Goal: Transaction & Acquisition: Purchase product/service

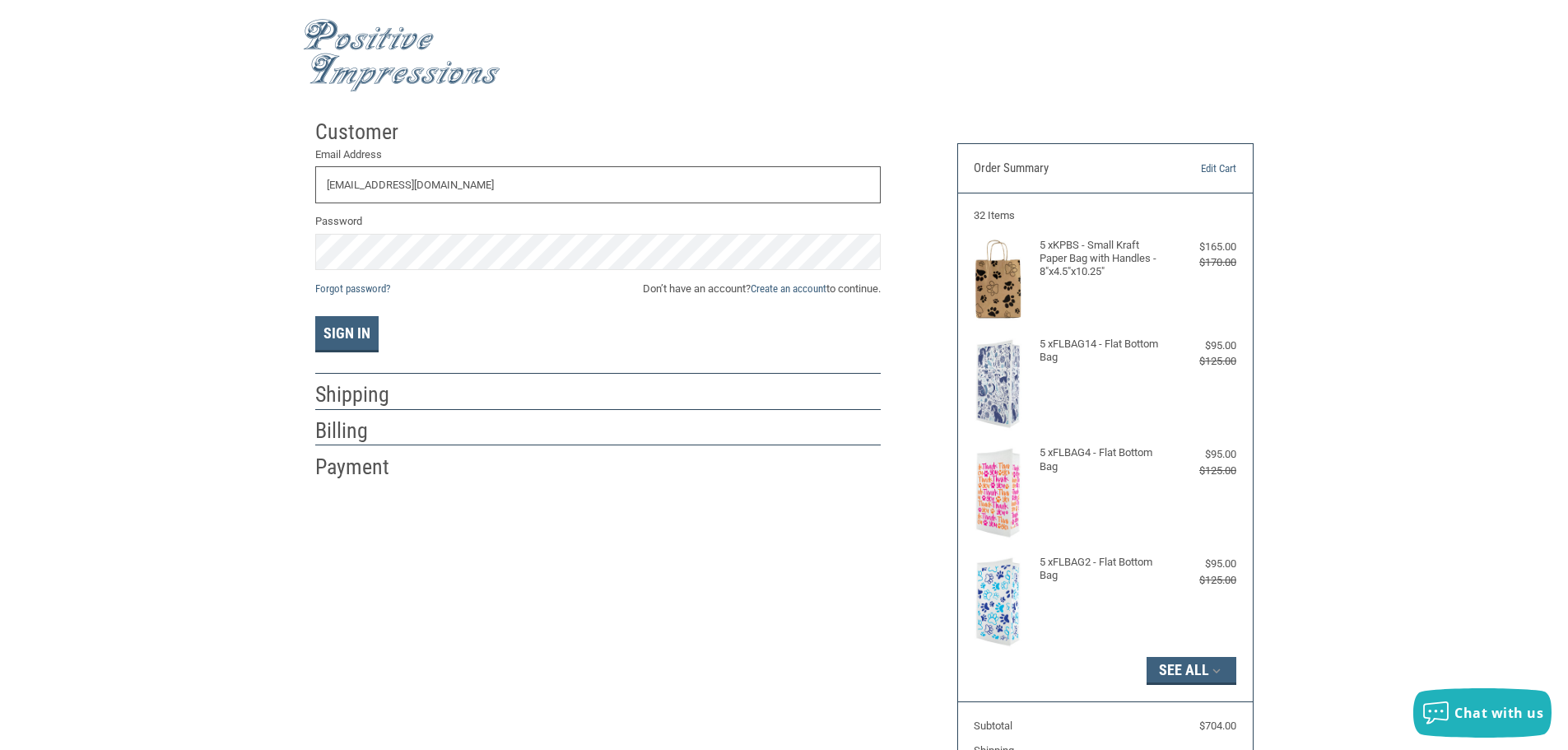
type input "[EMAIL_ADDRESS][DOMAIN_NAME]"
click at [339, 330] on button "Sign In" at bounding box center [347, 334] width 63 height 36
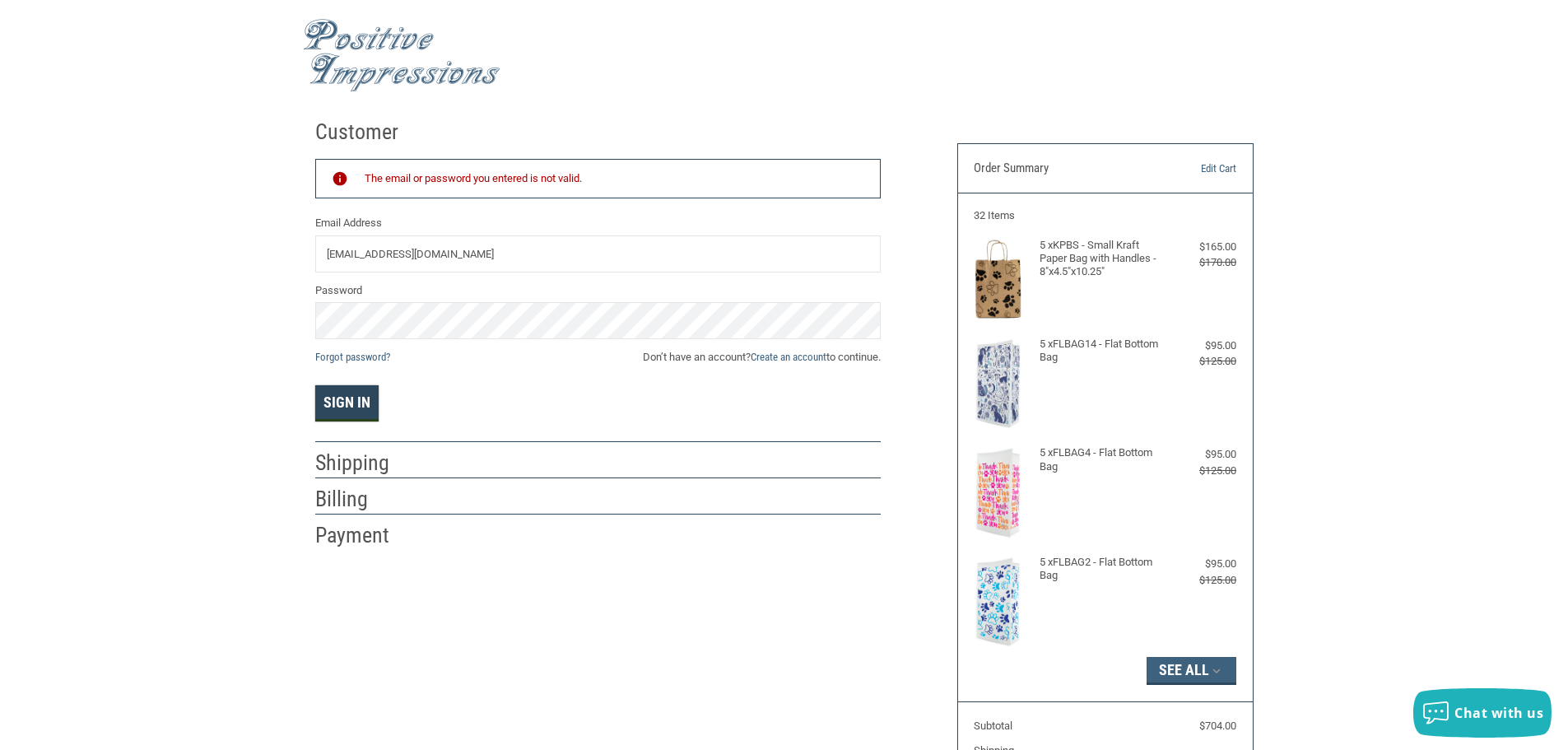
click at [339, 402] on button "Sign In" at bounding box center [347, 403] width 63 height 36
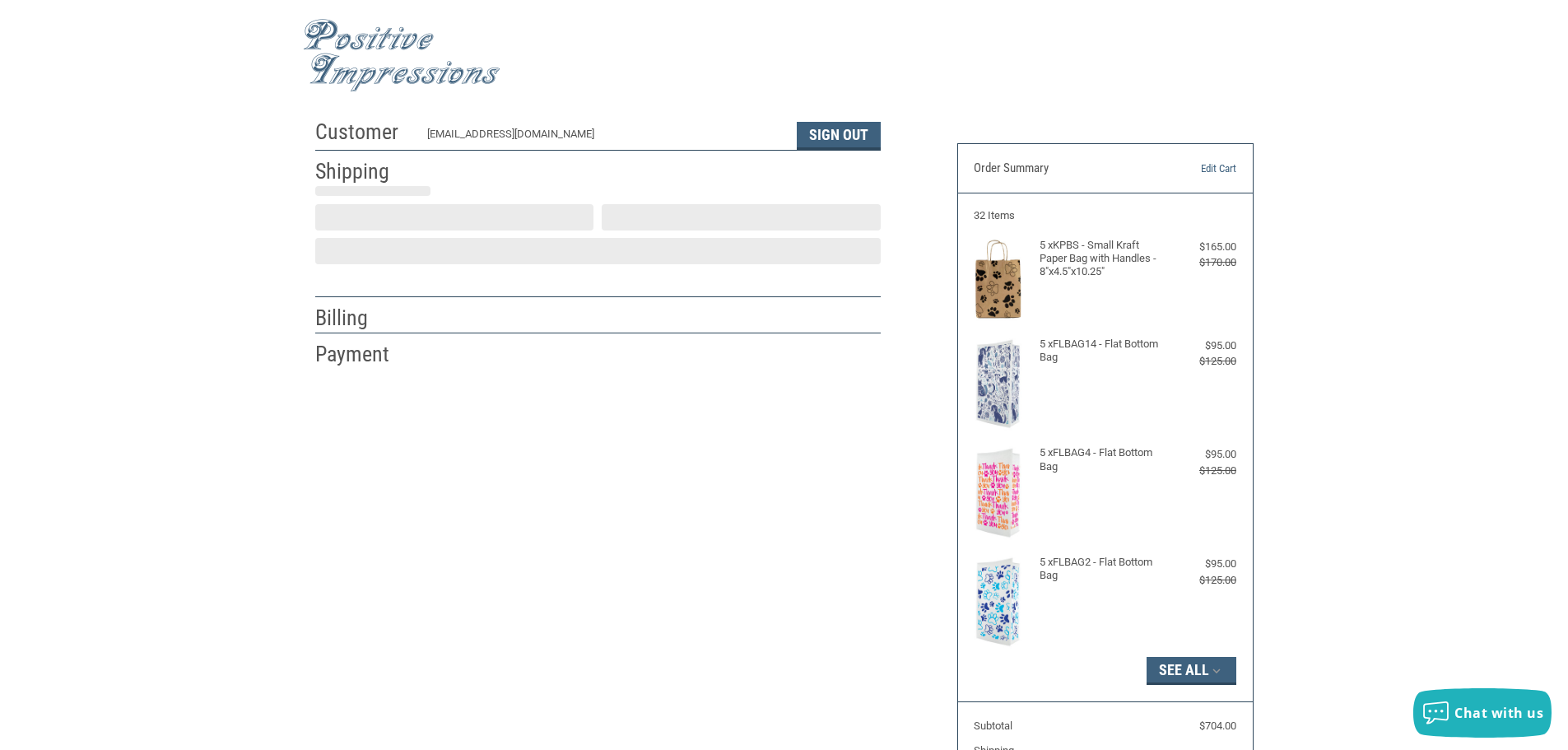
scroll to position [2, 0]
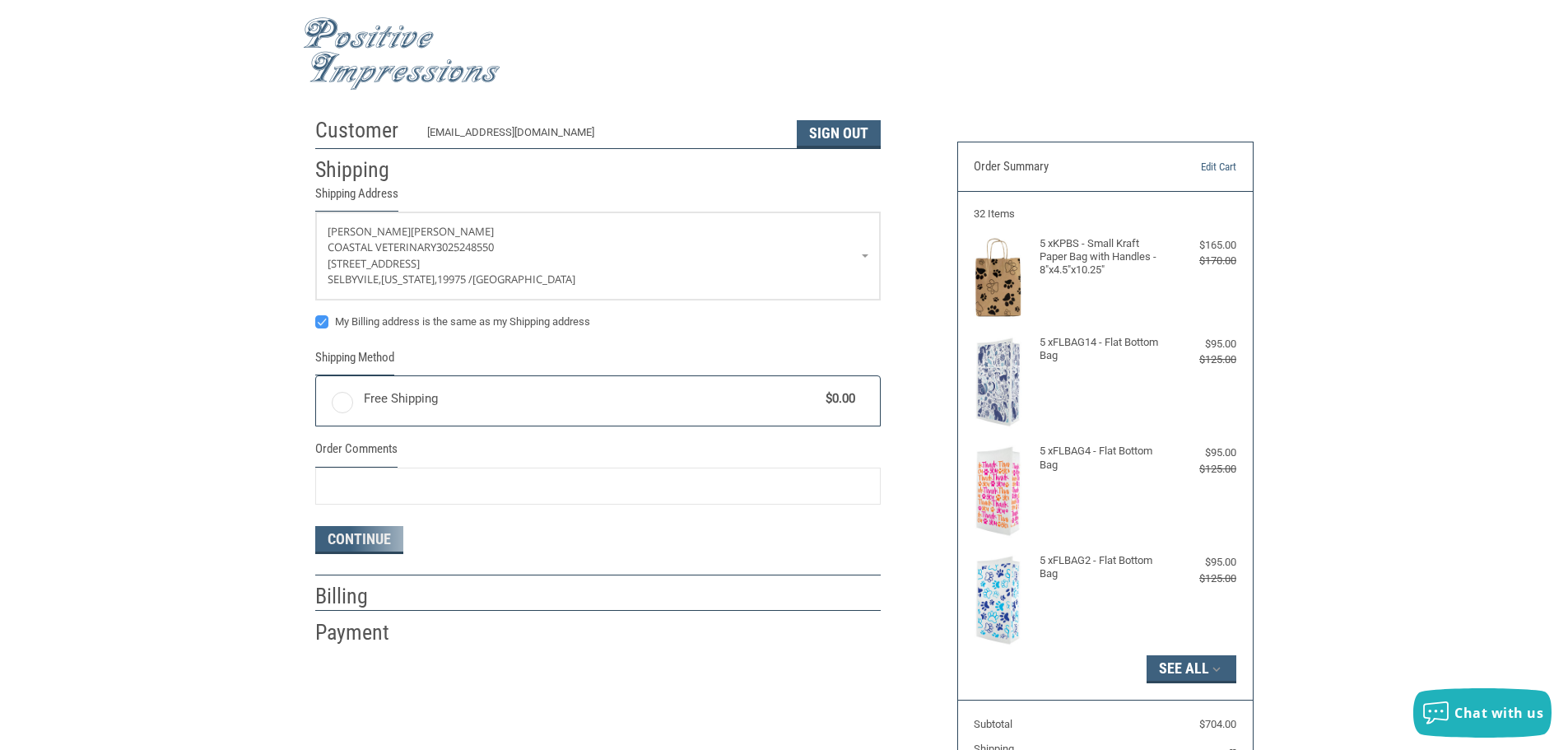
radio input "true"
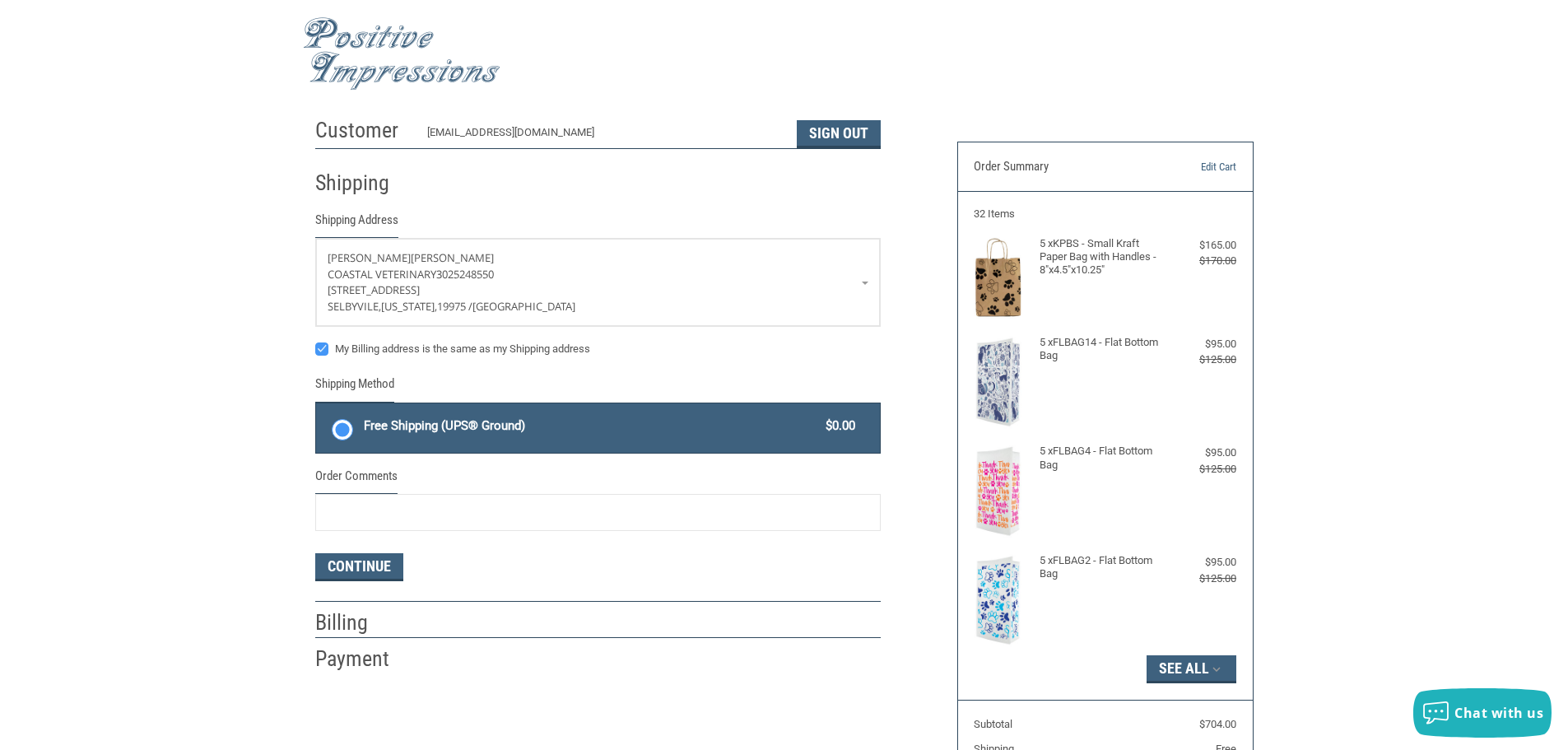
click at [321, 348] on label "My Billing address is the same as my Shipping address" at bounding box center [598, 349] width 565 height 14
click at [316, 341] on input "My Billing address is the same as my Shipping address" at bounding box center [315, 341] width 1 height 1
checkbox input "false"
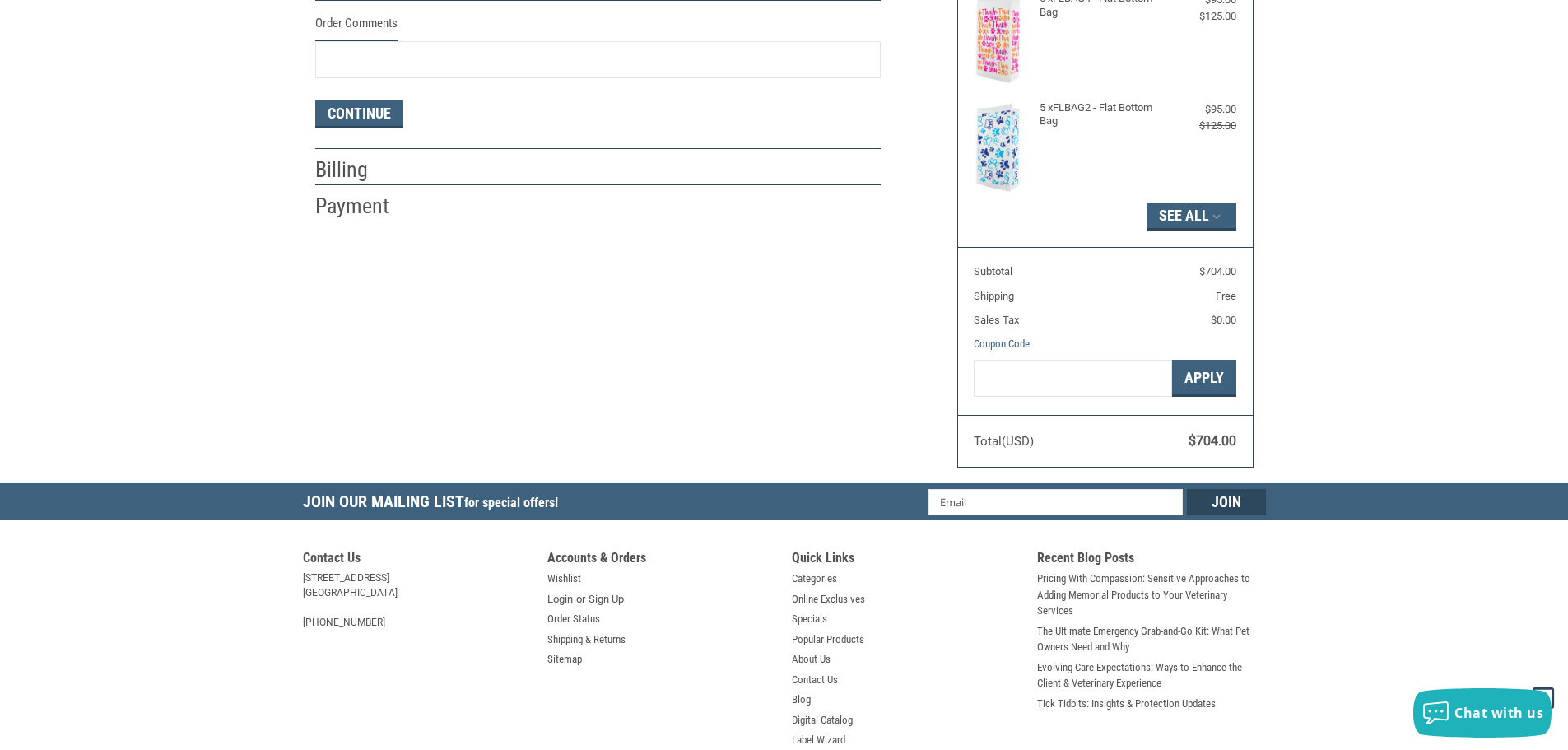
scroll to position [165, 0]
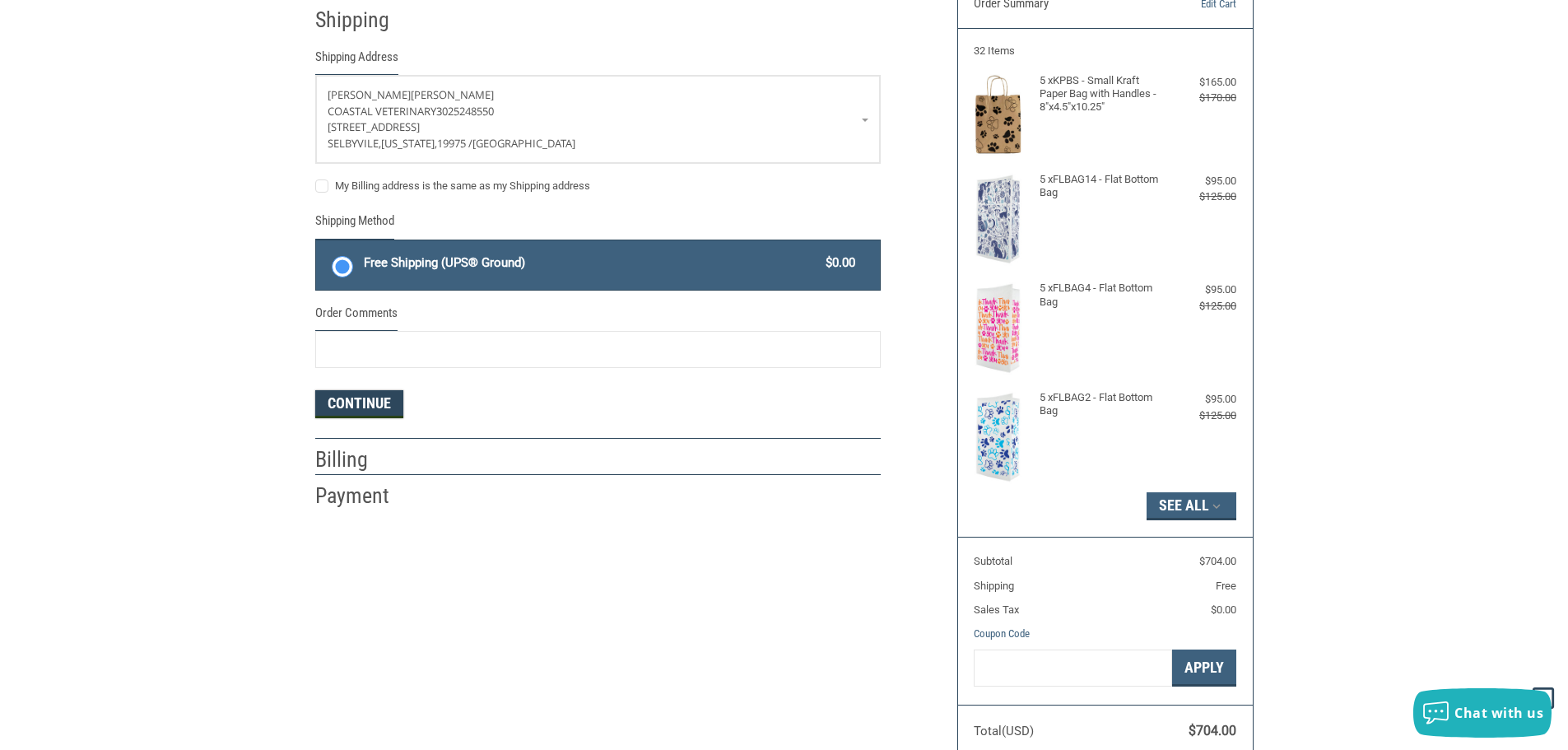
click at [348, 399] on button "Continue" at bounding box center [359, 404] width 88 height 28
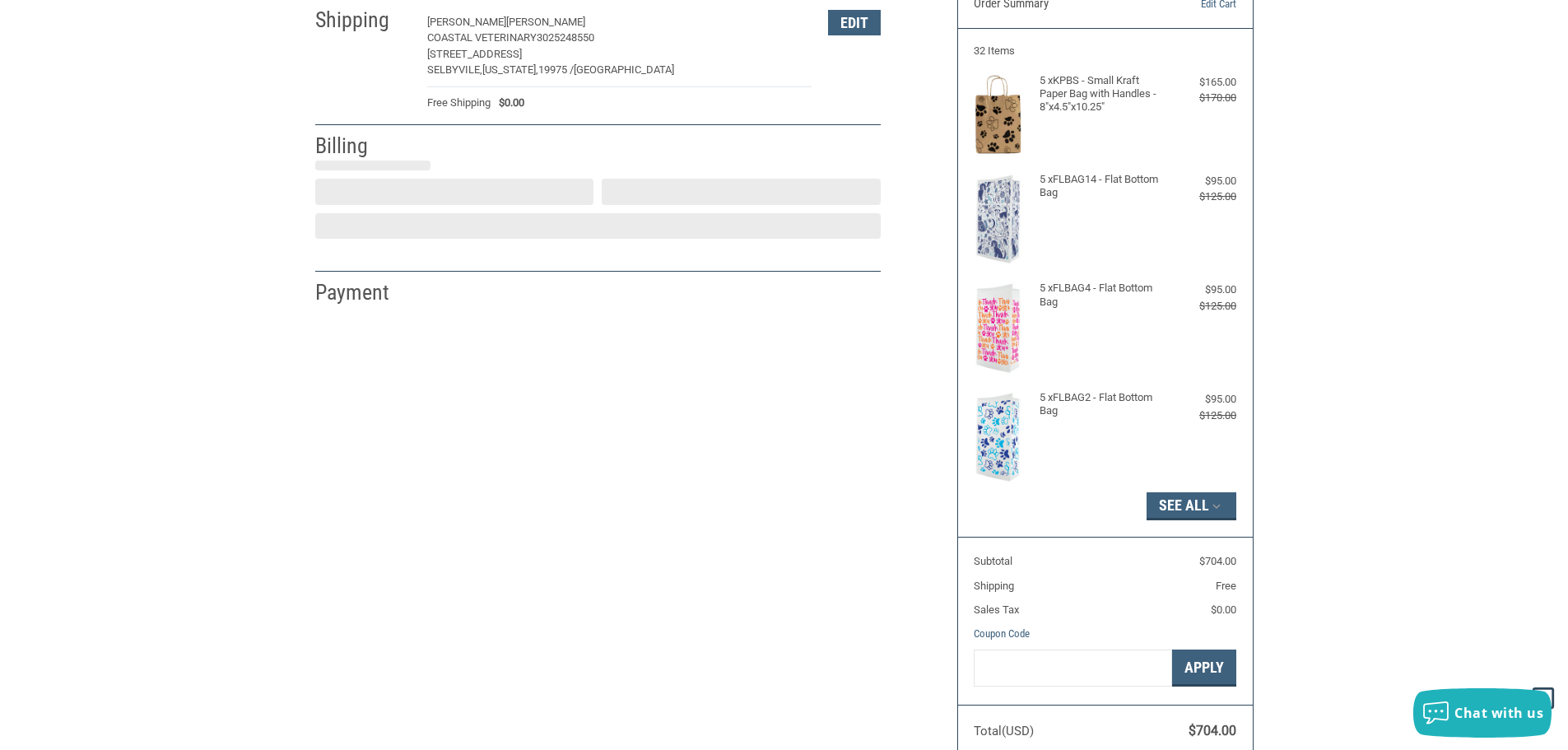
select select "US"
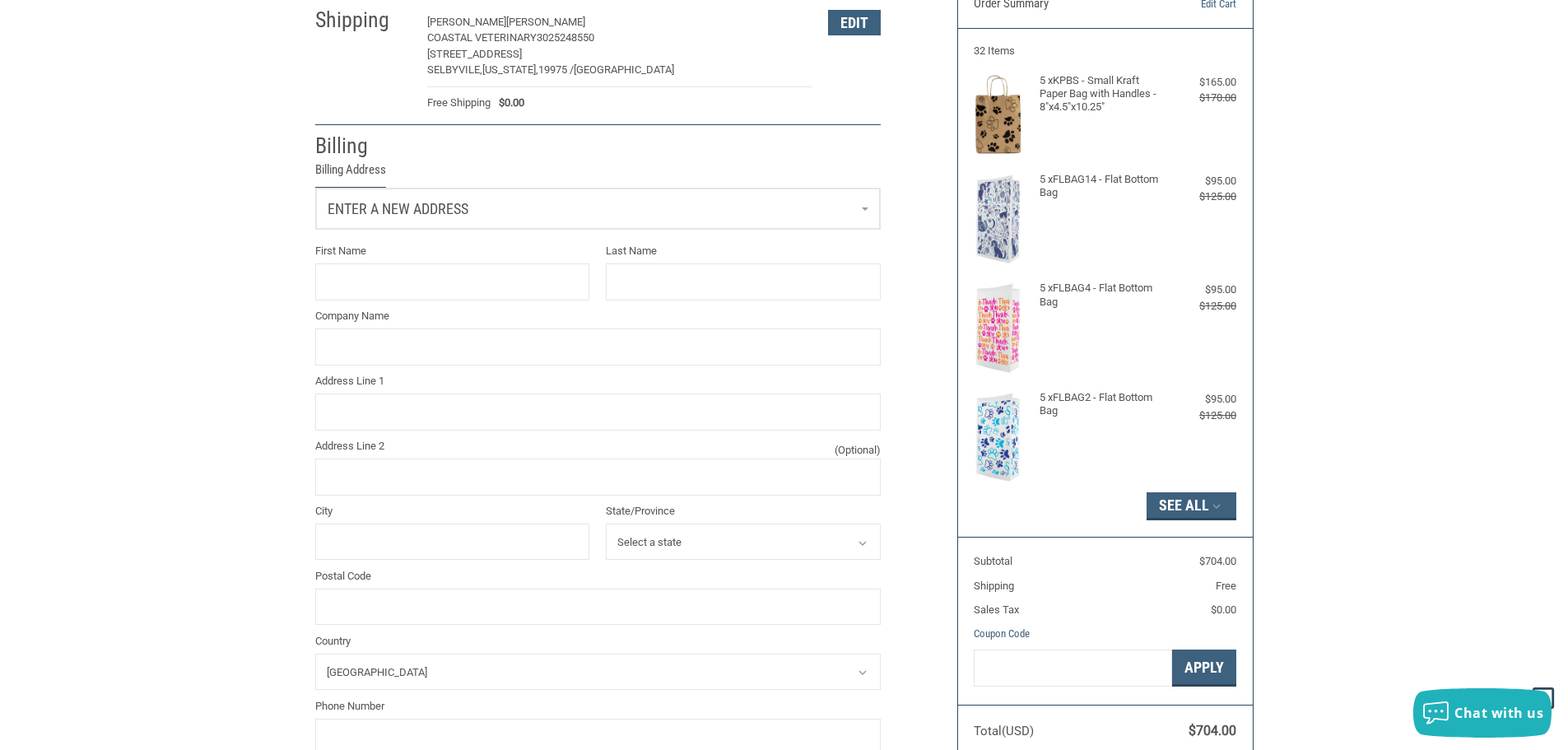
click at [866, 204] on link "Enter a new address" at bounding box center [598, 208] width 564 height 41
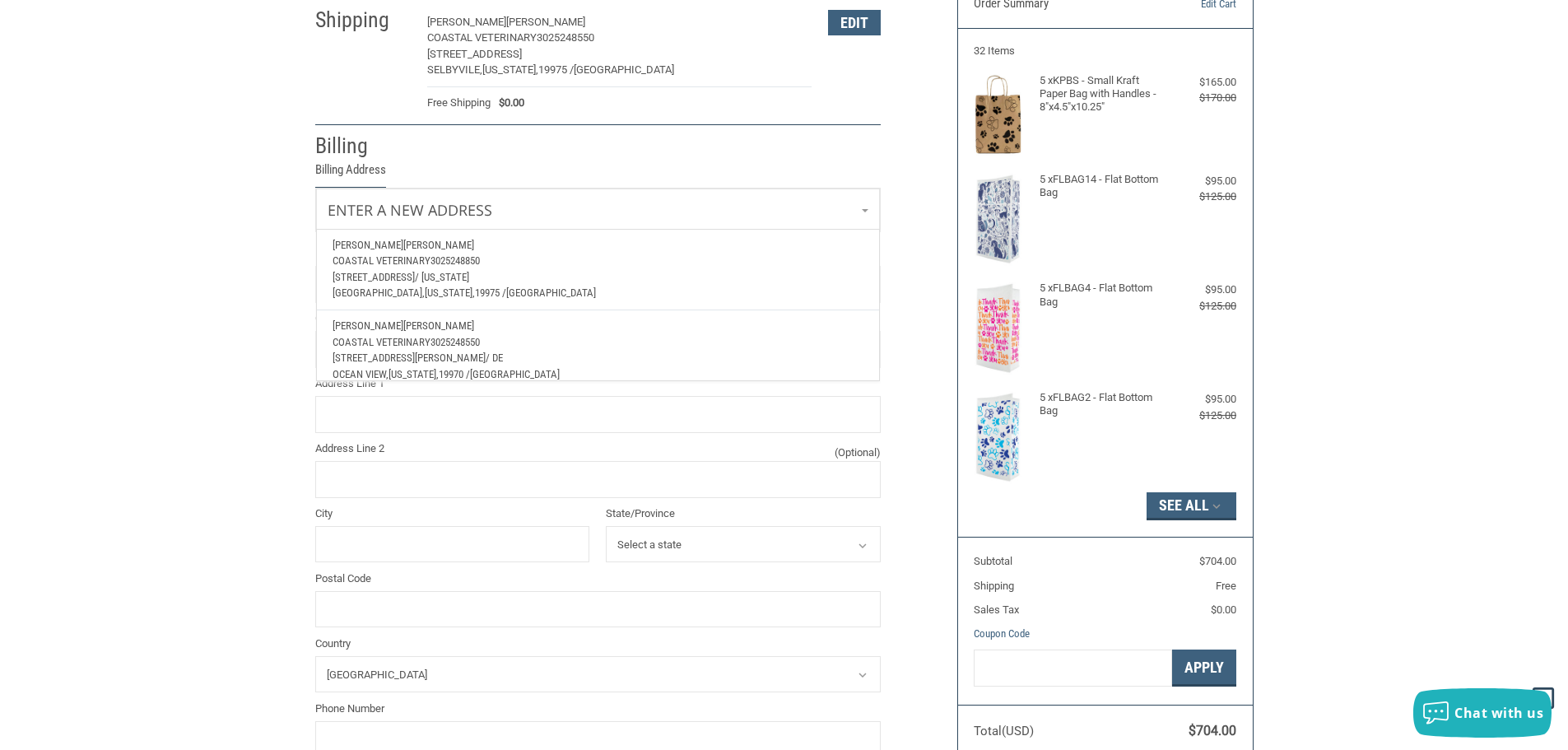
scroll to position [131, 0]
click at [457, 339] on span "[STREET_ADDRESS][PERSON_NAME]" at bounding box center [408, 341] width 153 height 13
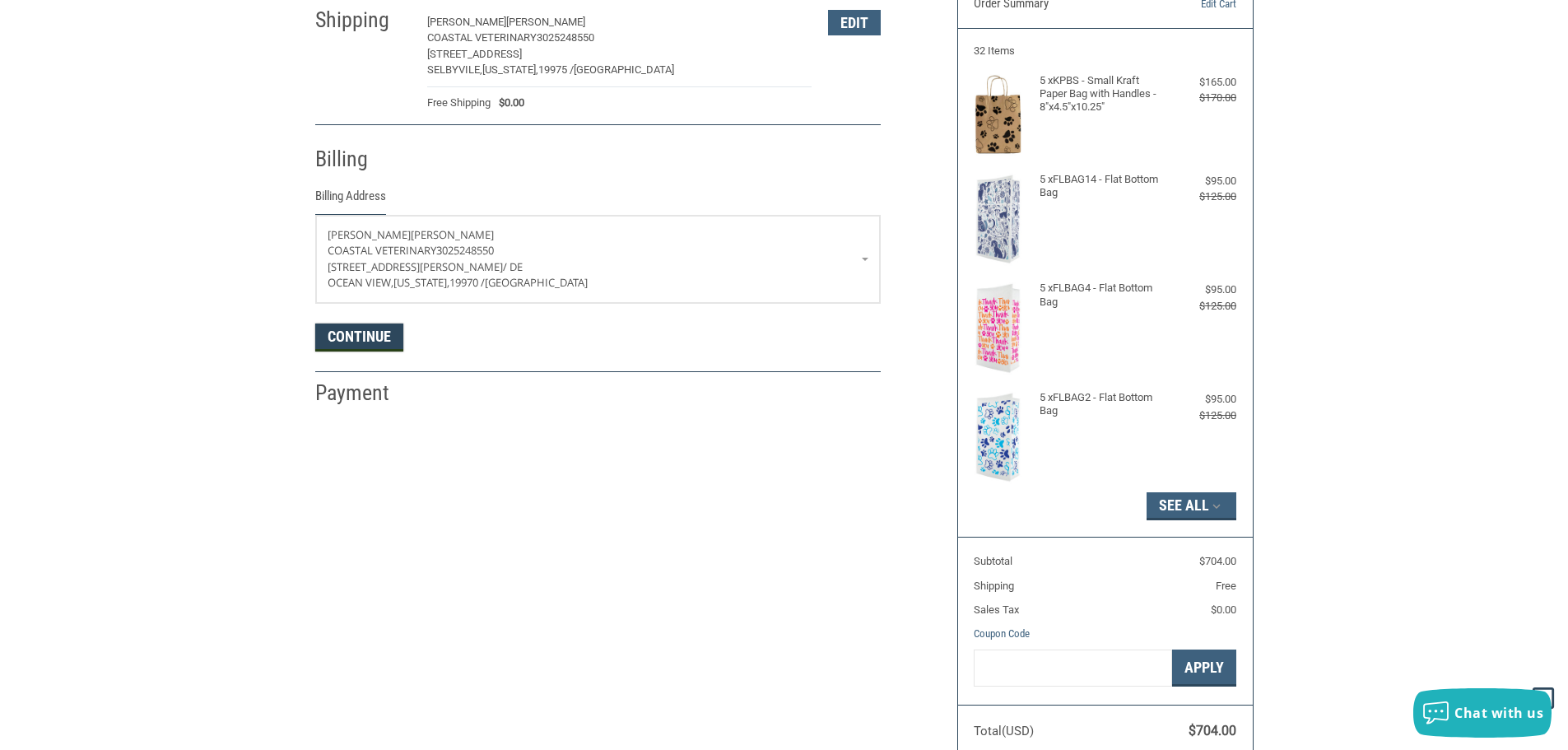
click at [336, 338] on button "Continue" at bounding box center [359, 337] width 88 height 28
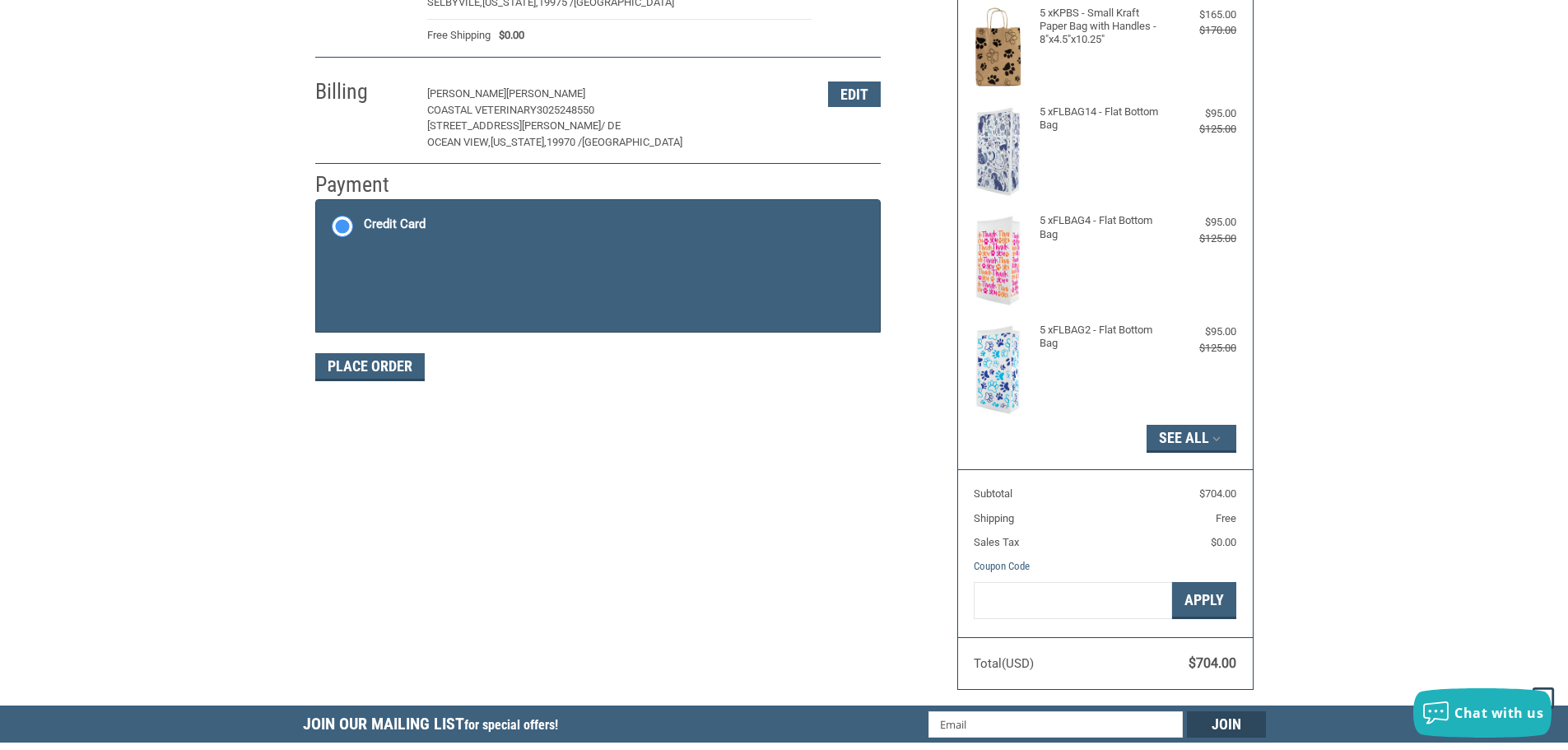
scroll to position [247, 0]
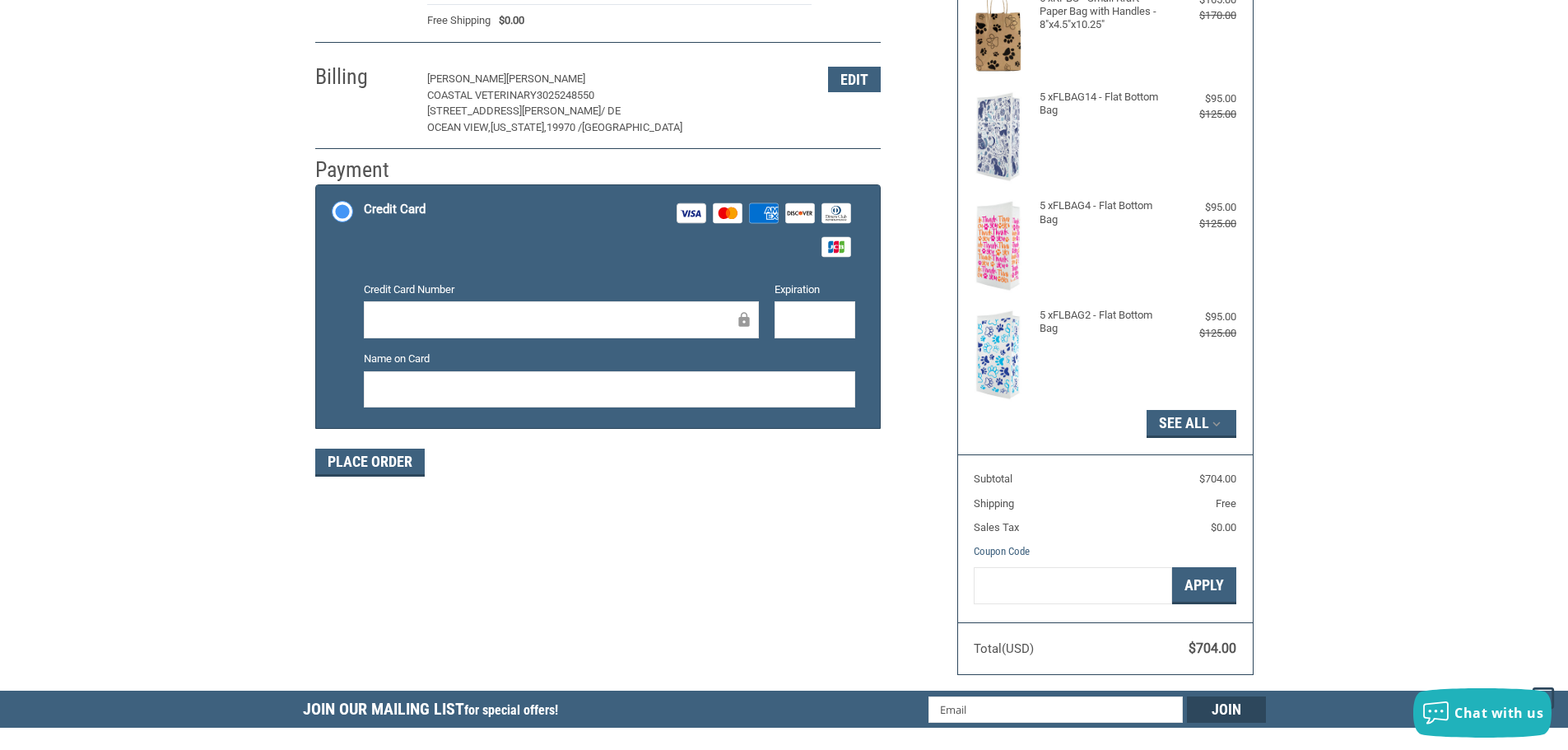
click at [394, 310] on div at bounding box center [561, 320] width 395 height 37
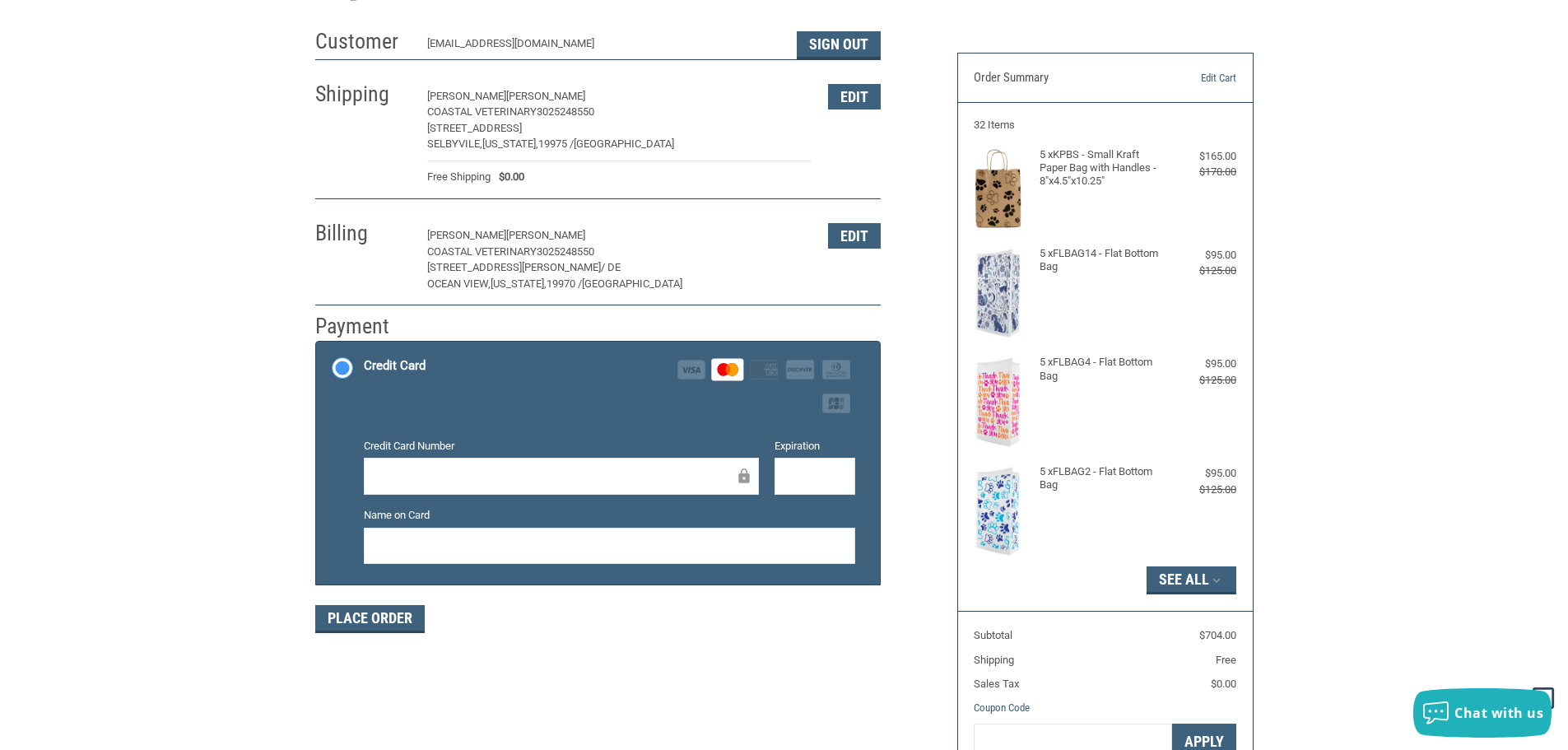
scroll to position [82, 0]
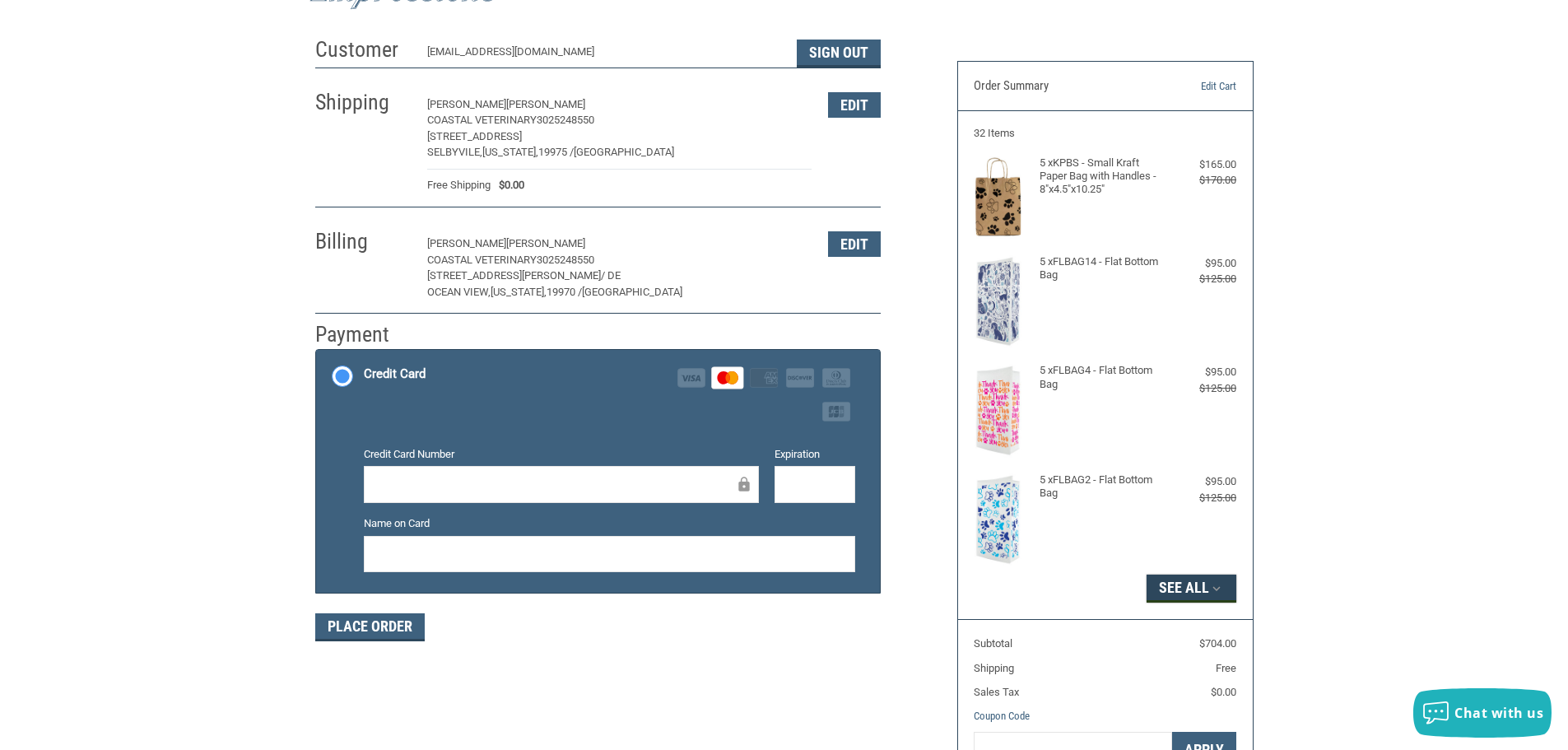
click at [1201, 590] on button "See All" at bounding box center [1190, 588] width 90 height 28
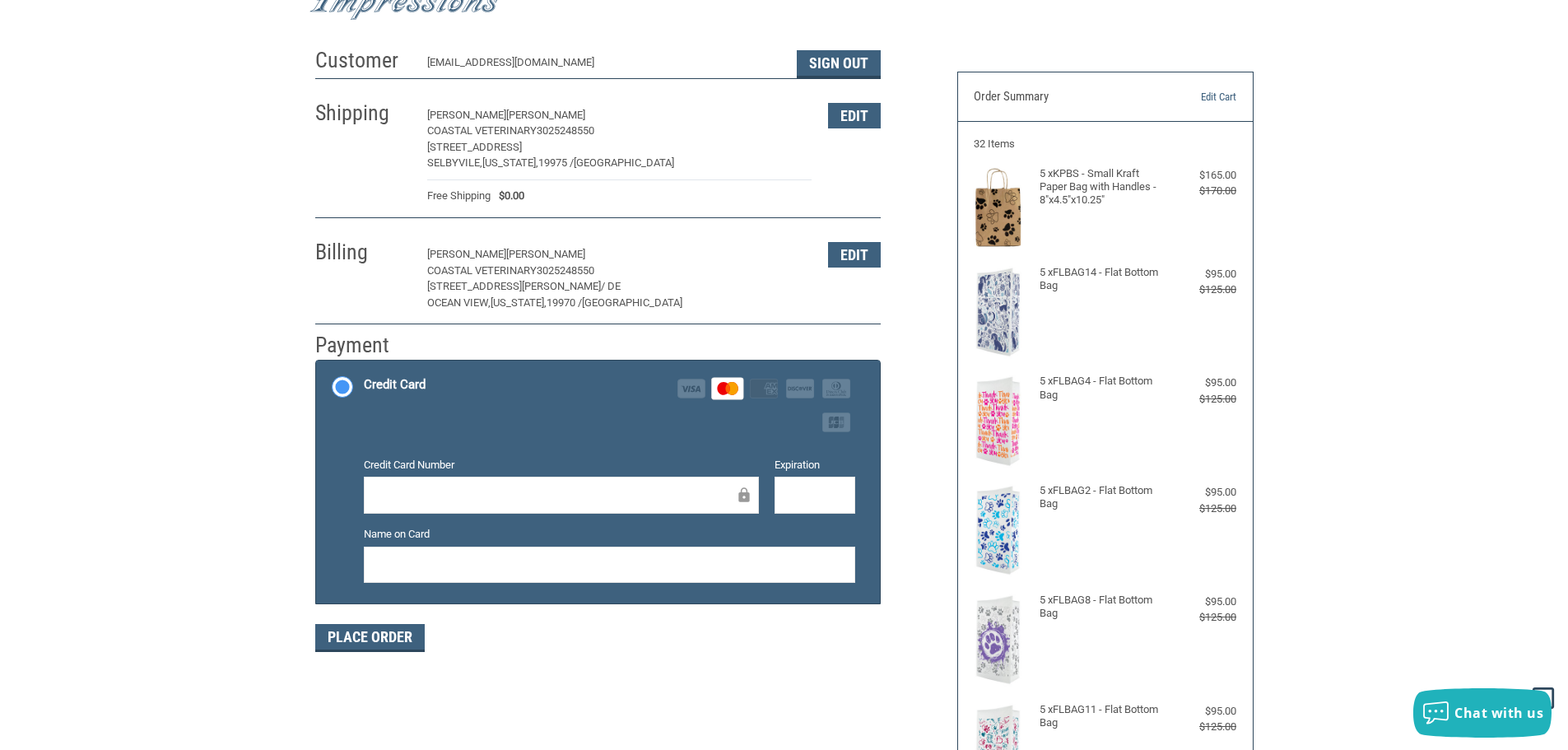
scroll to position [0, 0]
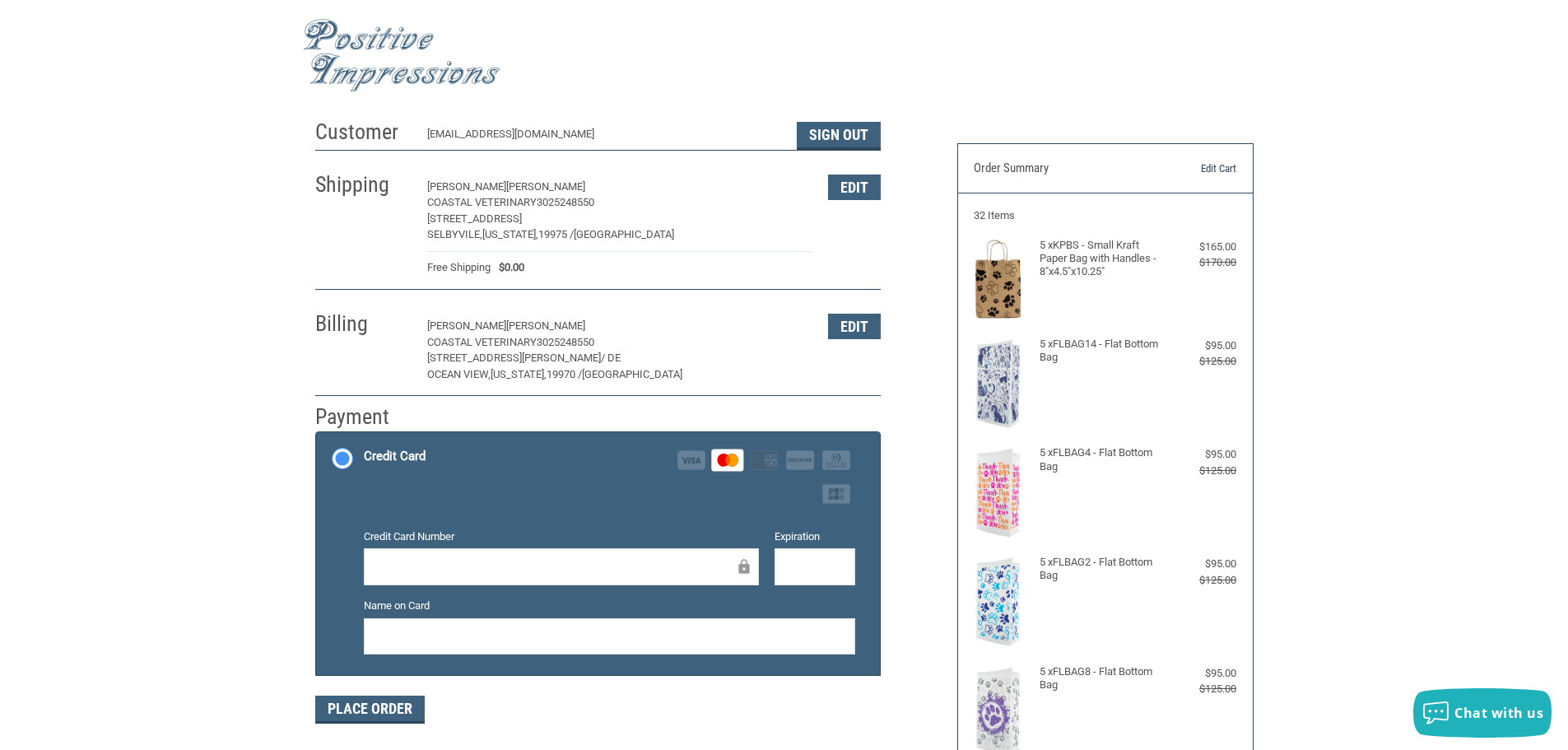
click at [1209, 165] on link "Edit Cart" at bounding box center [1194, 168] width 84 height 16
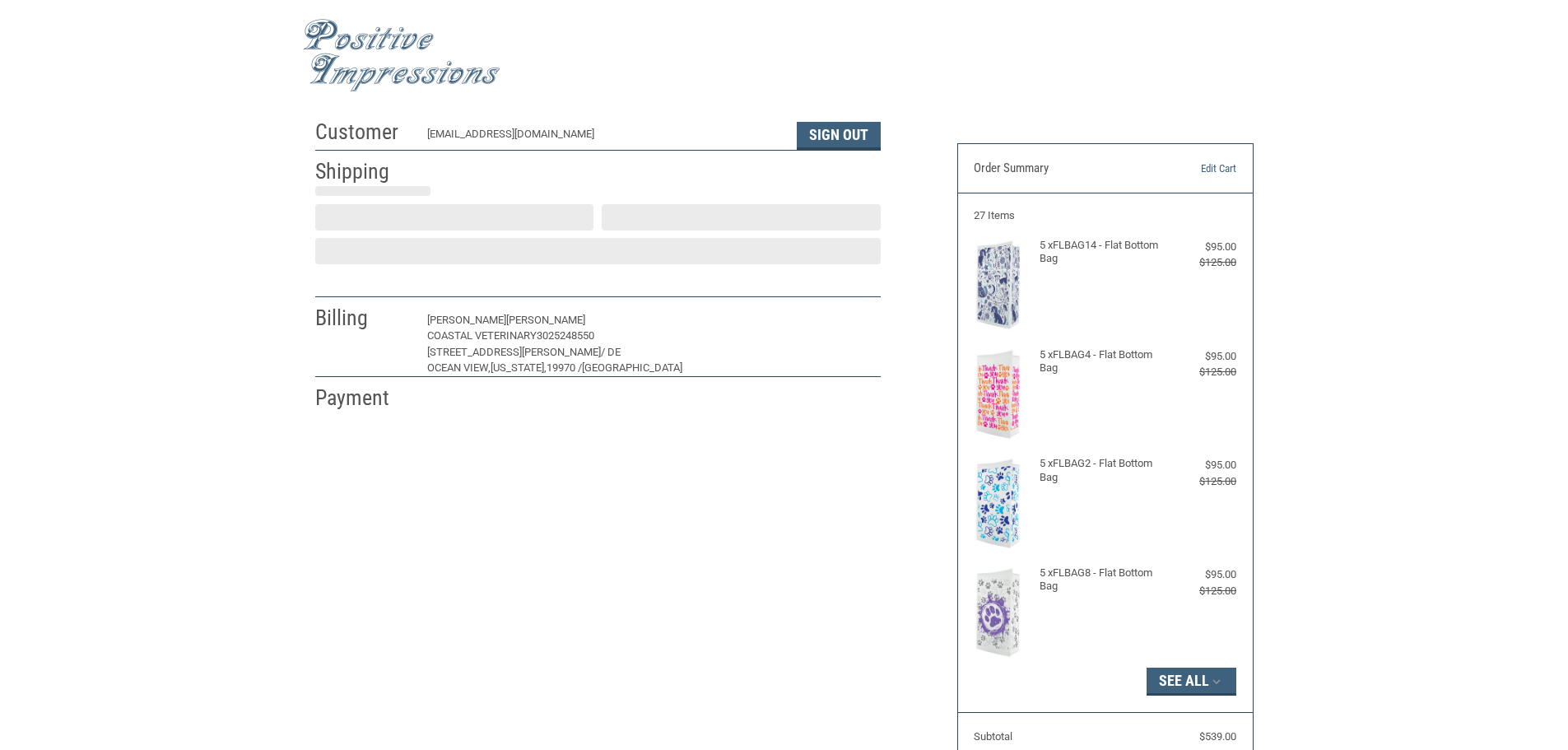
scroll to position [2, 0]
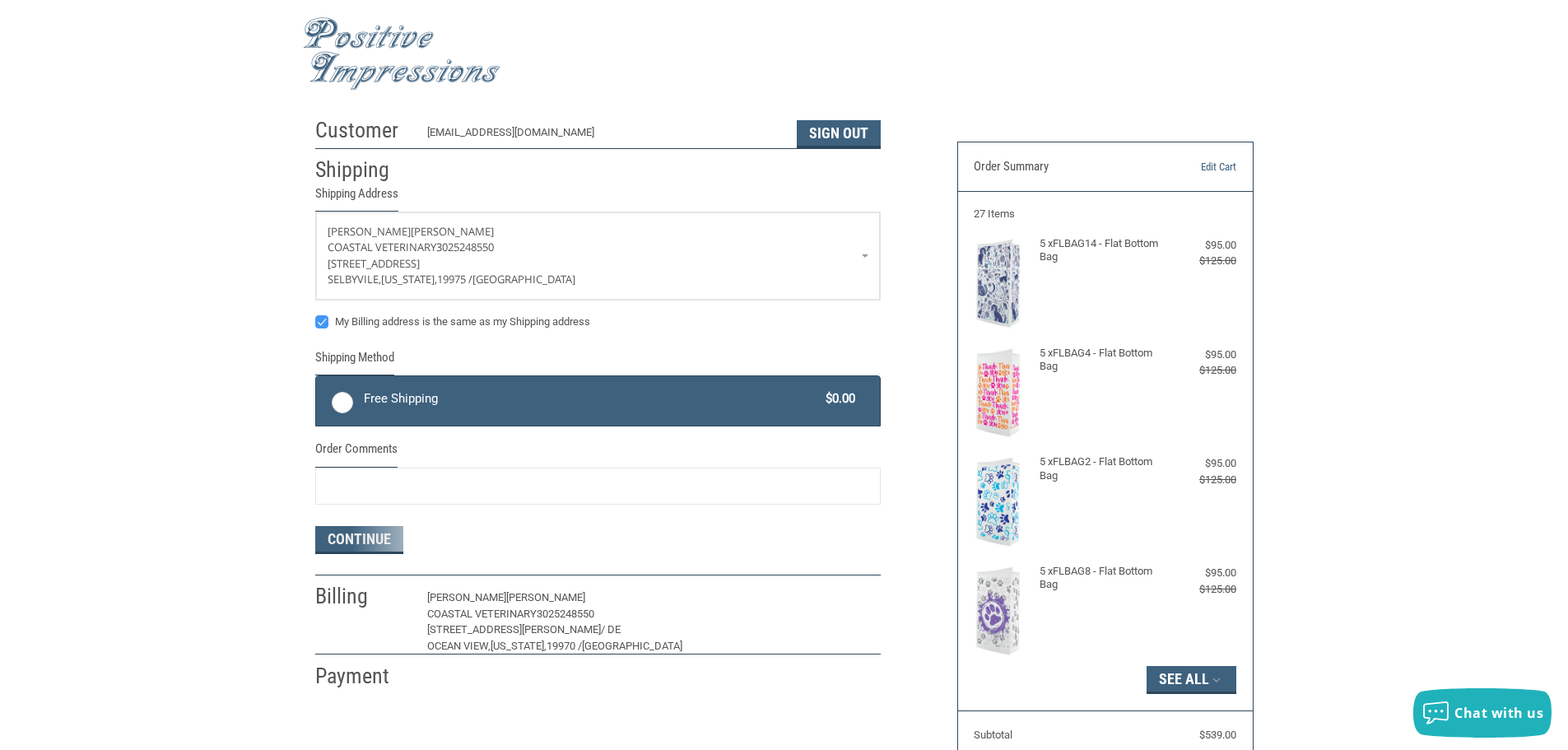
radio input "true"
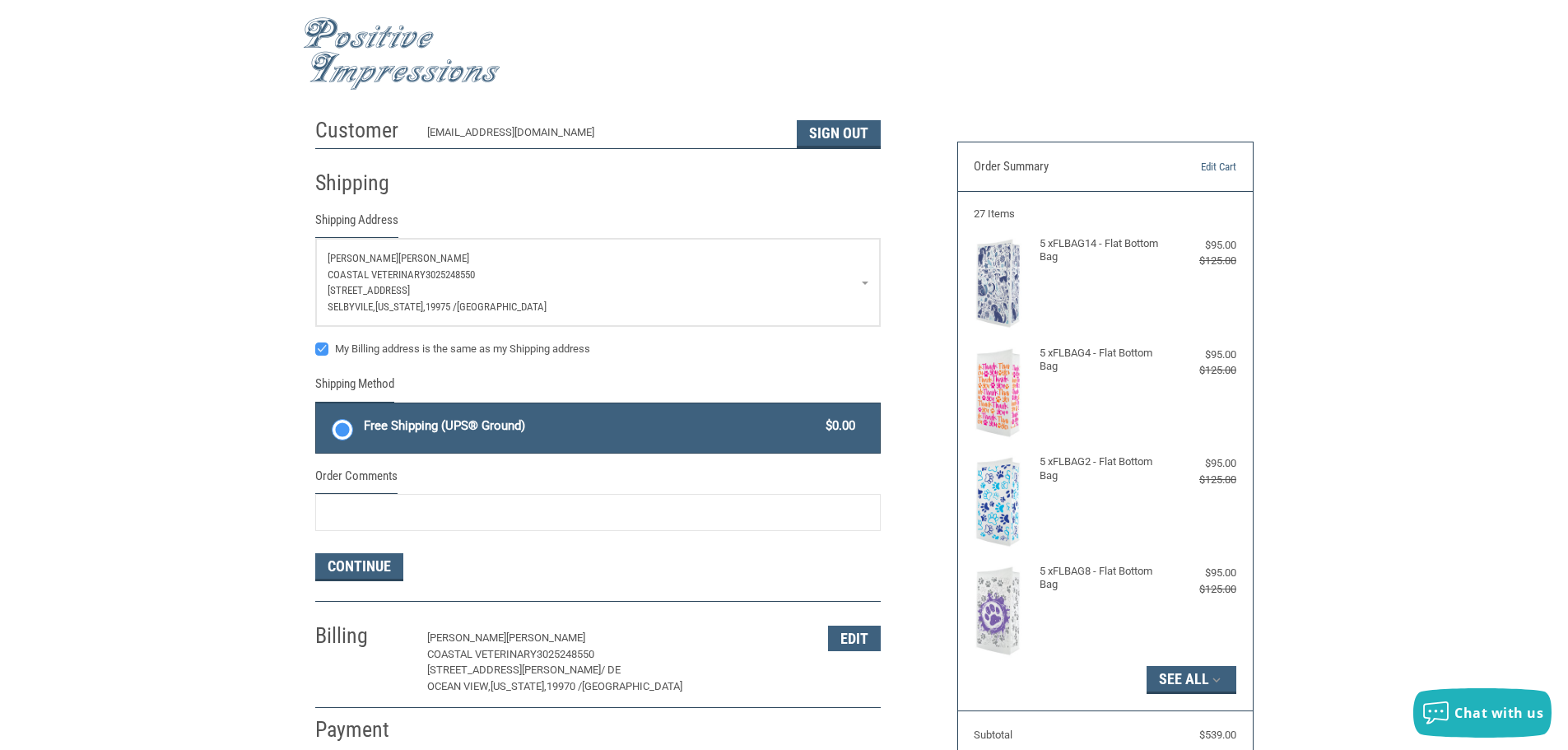
click at [865, 284] on link "[PERSON_NAME] COASTAL VETERINARY 3025248550 [STREET_ADDRESS][US_STATE]" at bounding box center [598, 283] width 564 height 87
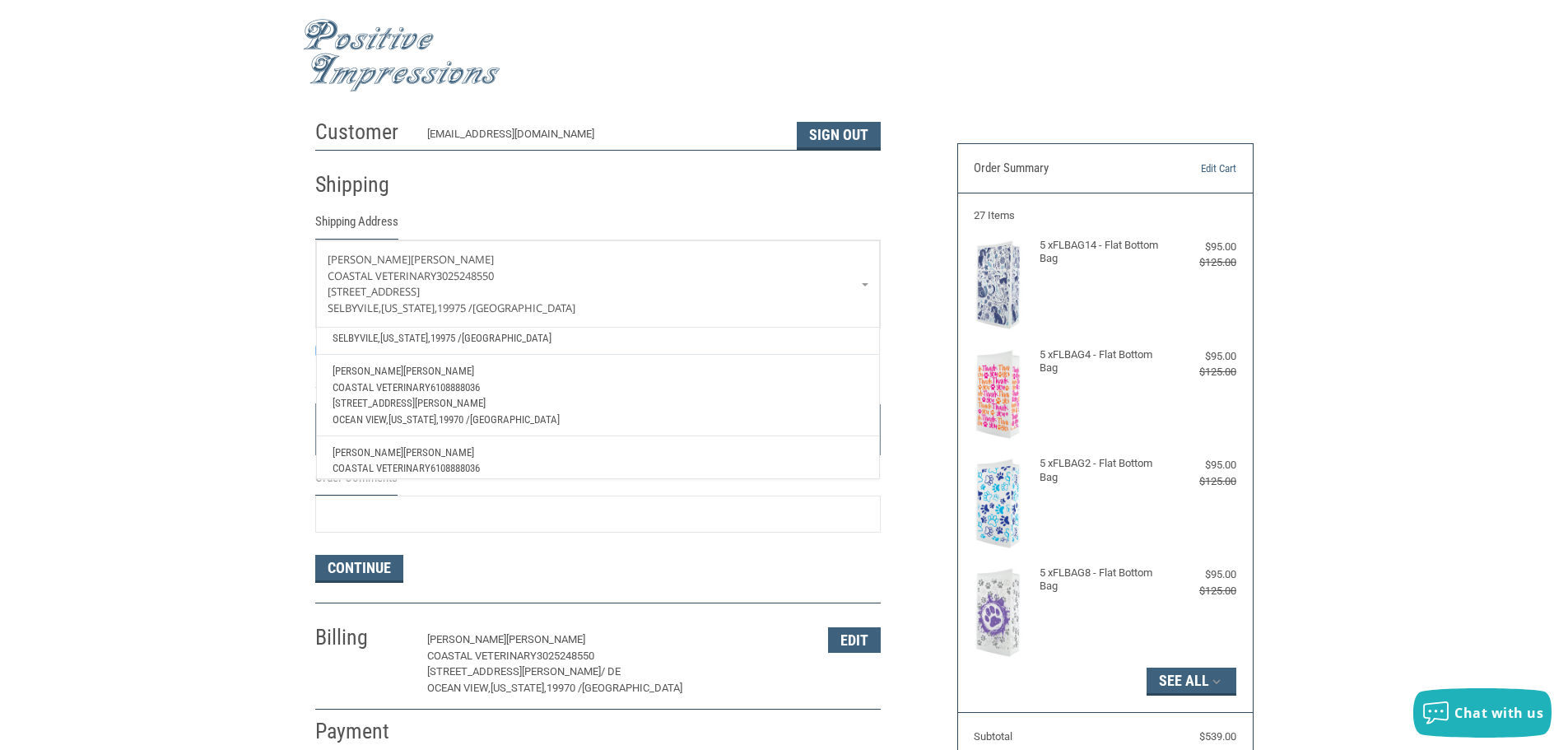
scroll to position [466, 0]
click at [171, 381] on div "Customer [EMAIL_ADDRESS][DOMAIN_NAME] Sign Out Shipping Shipping Address [PERSO…" at bounding box center [784, 530] width 1568 height 837
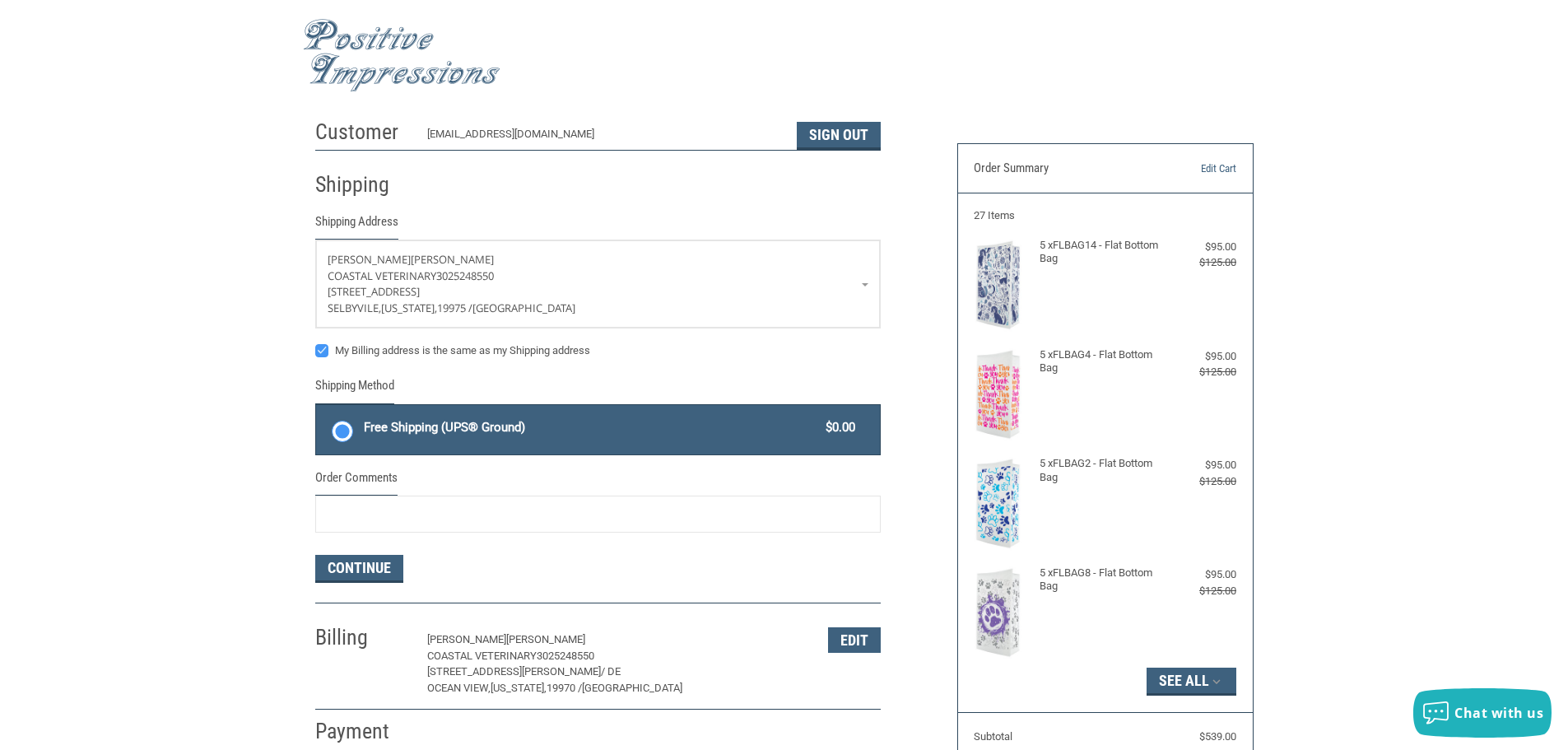
click at [321, 350] on label "My Billing address is the same as my Shipping address" at bounding box center [598, 351] width 565 height 14
click at [316, 343] on input "My Billing address is the same as my Shipping address" at bounding box center [315, 342] width 1 height 1
checkbox input "false"
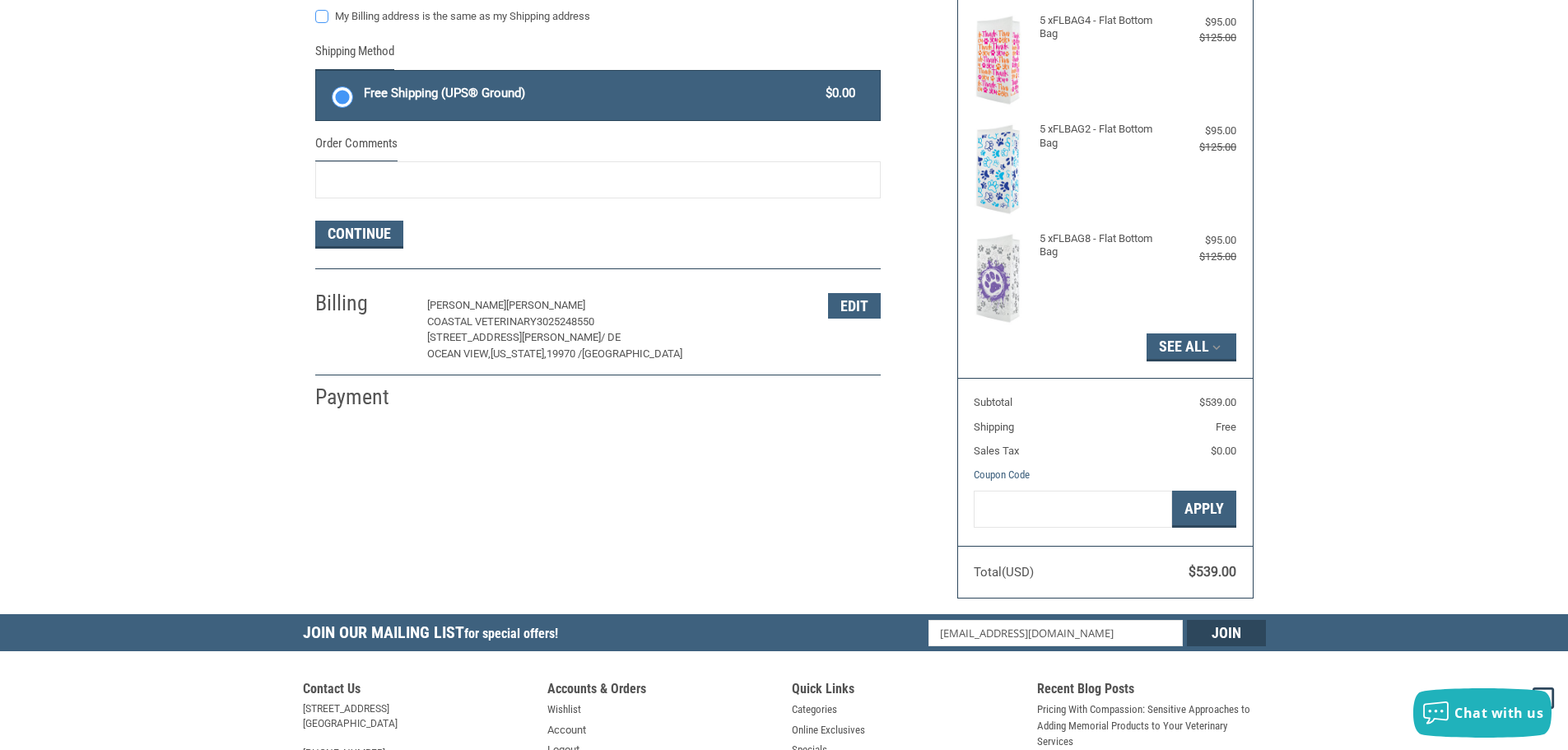
scroll to position [330, 0]
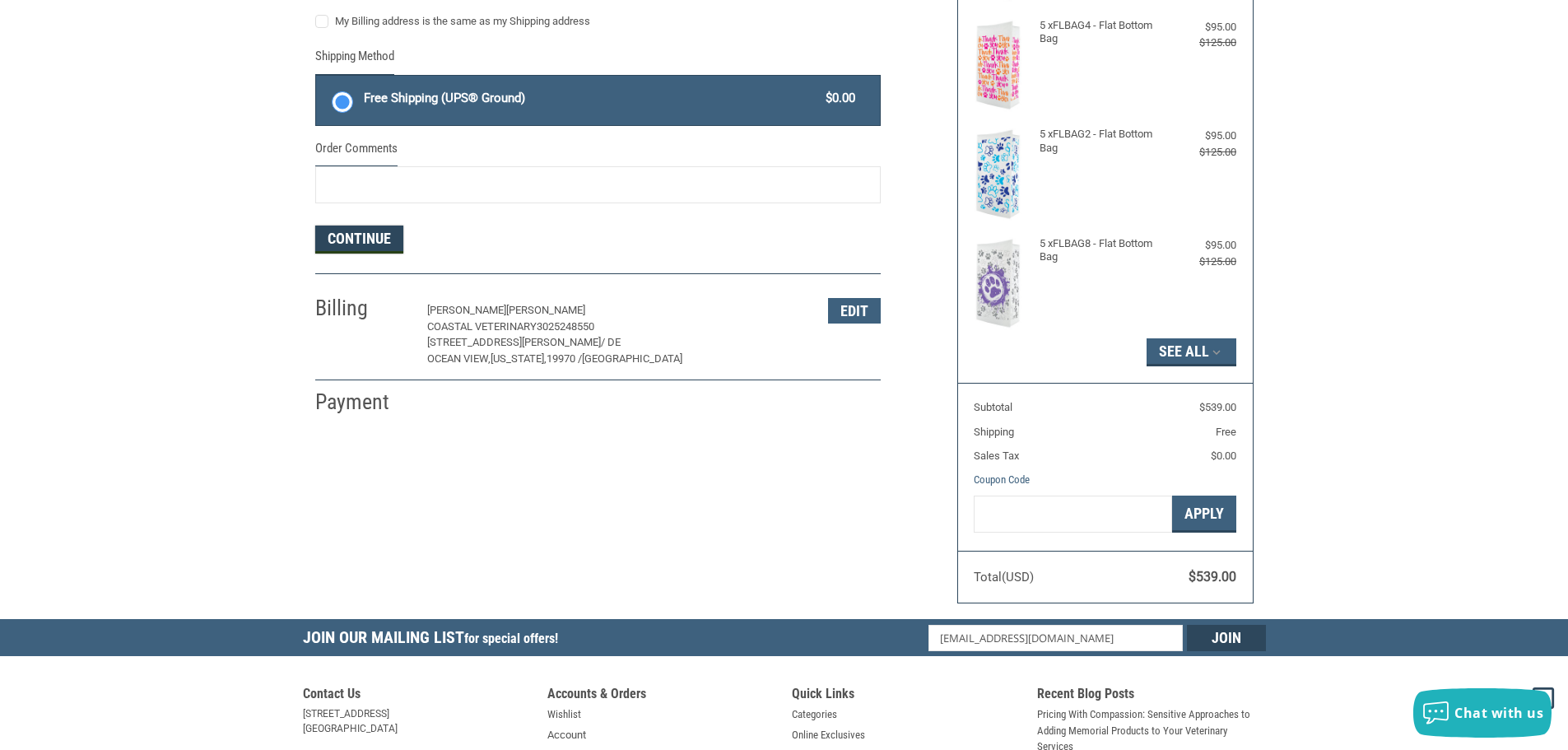
click at [349, 234] on button "Continue" at bounding box center [359, 239] width 88 height 28
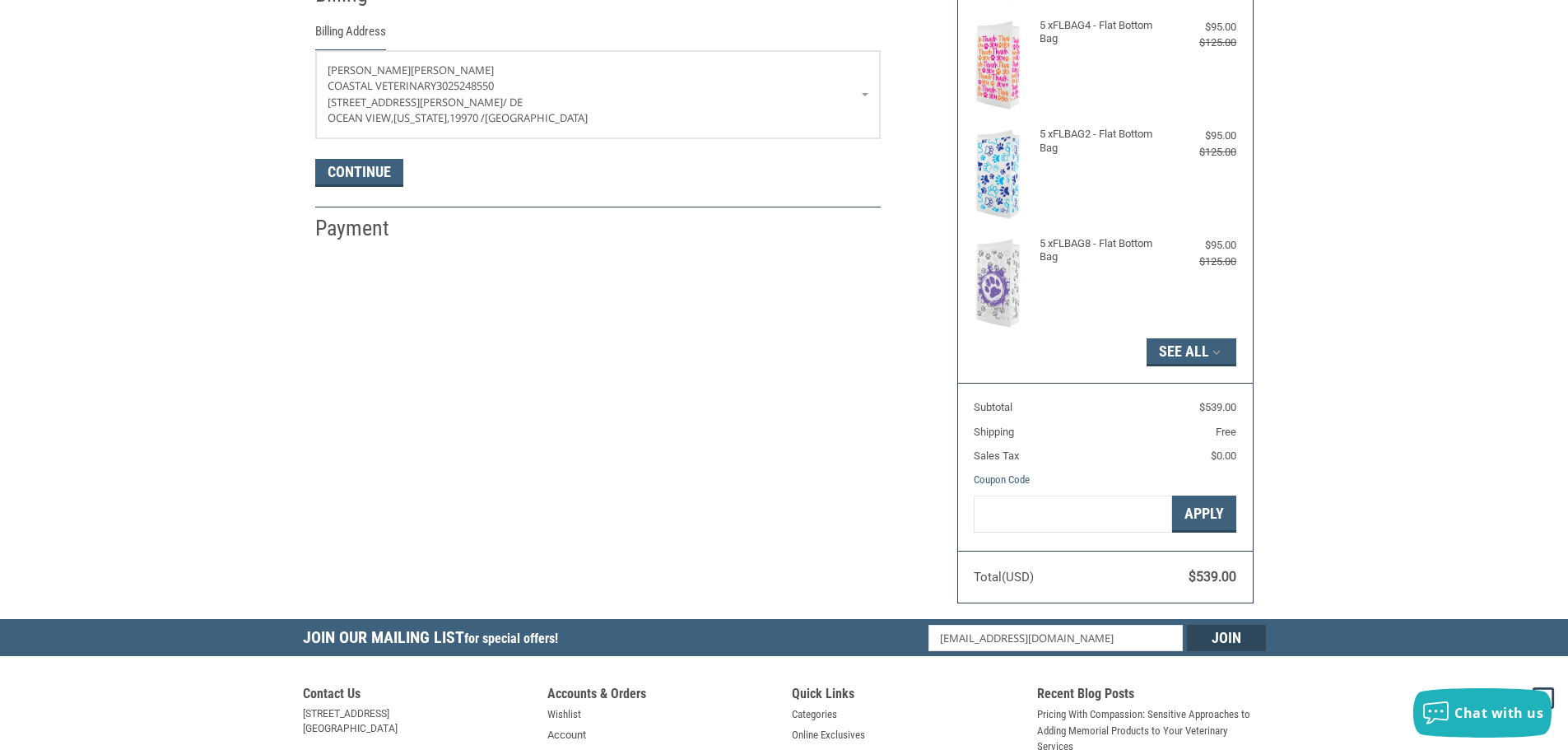
scroll to position [291, 0]
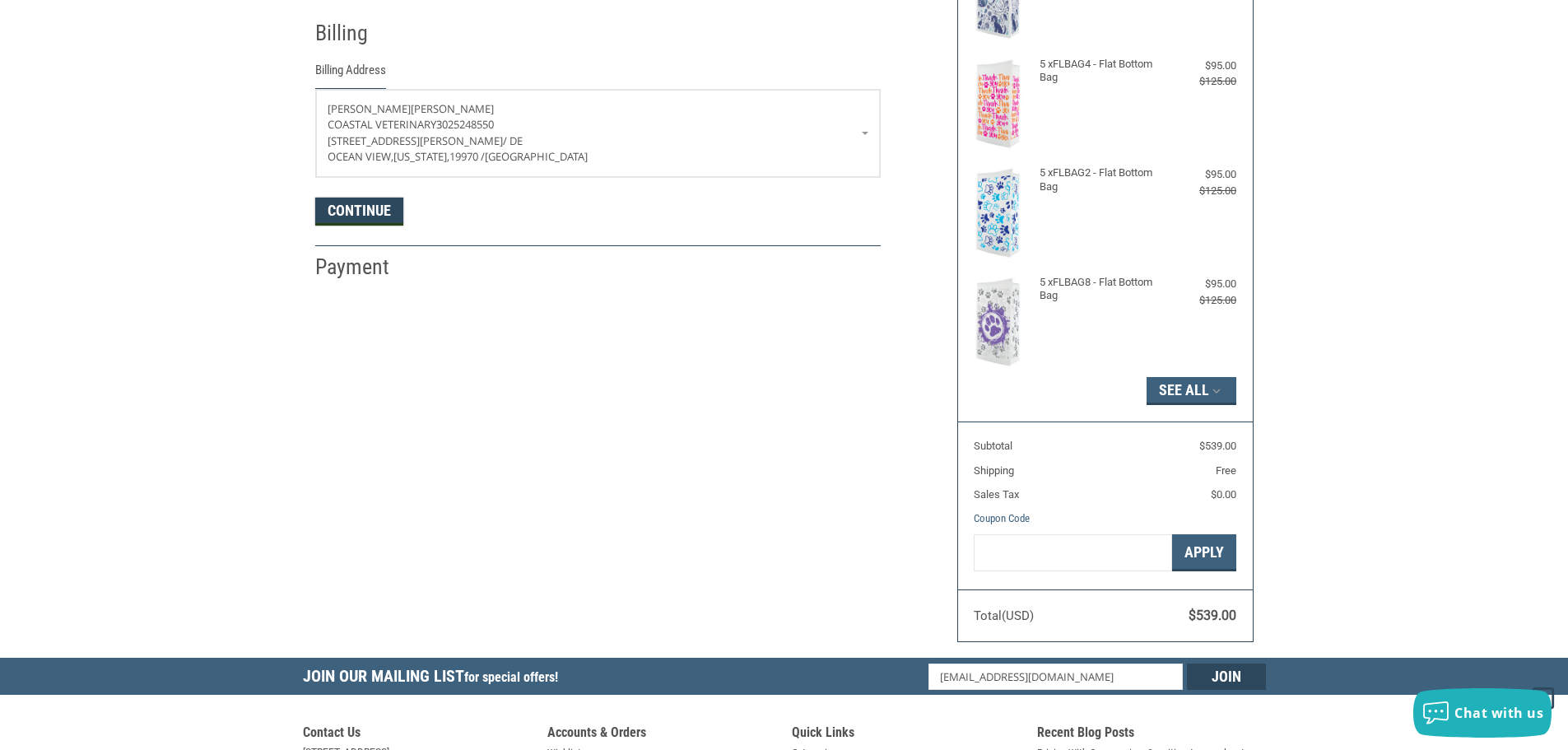
click at [357, 214] on button "Continue" at bounding box center [359, 211] width 88 height 28
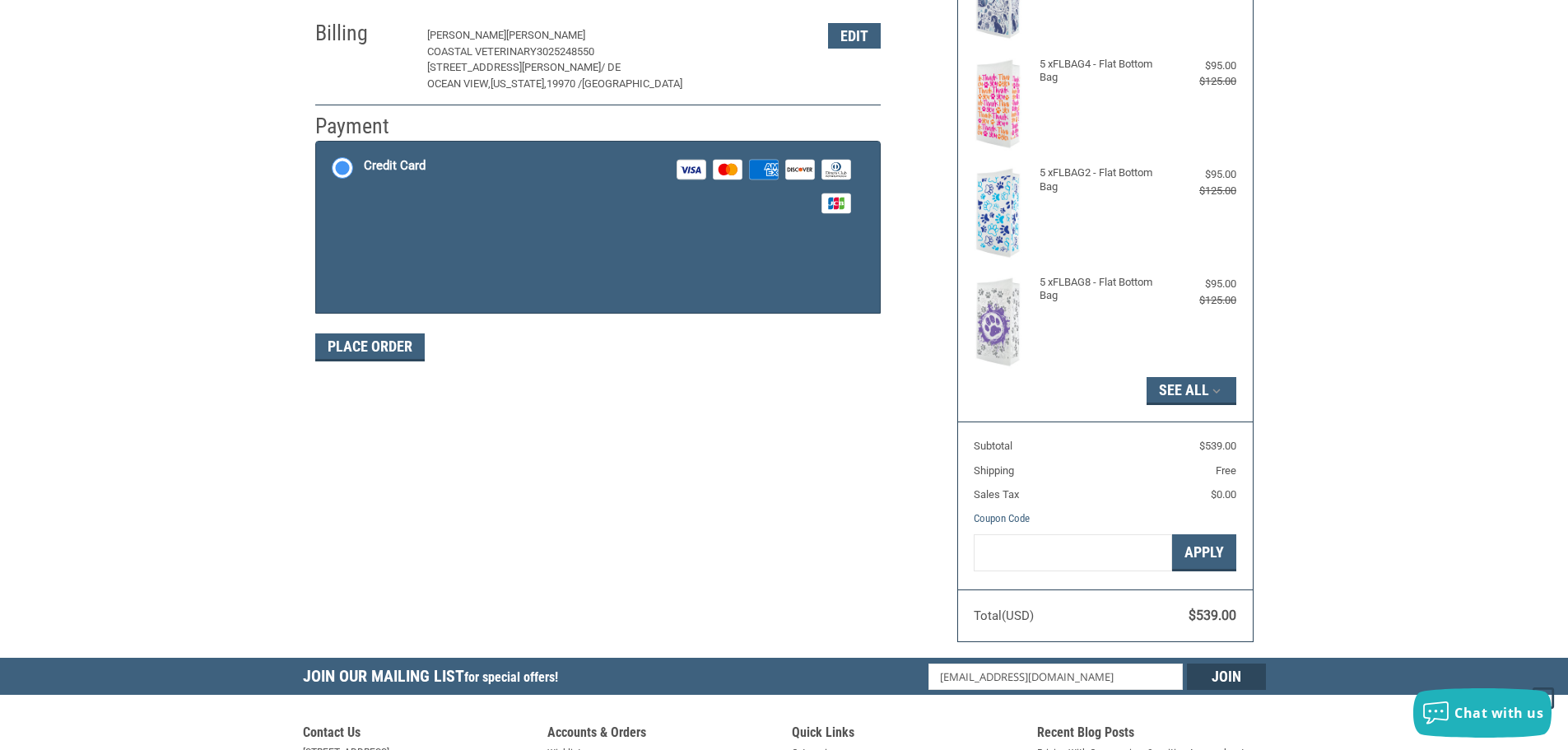
scroll to position [247, 0]
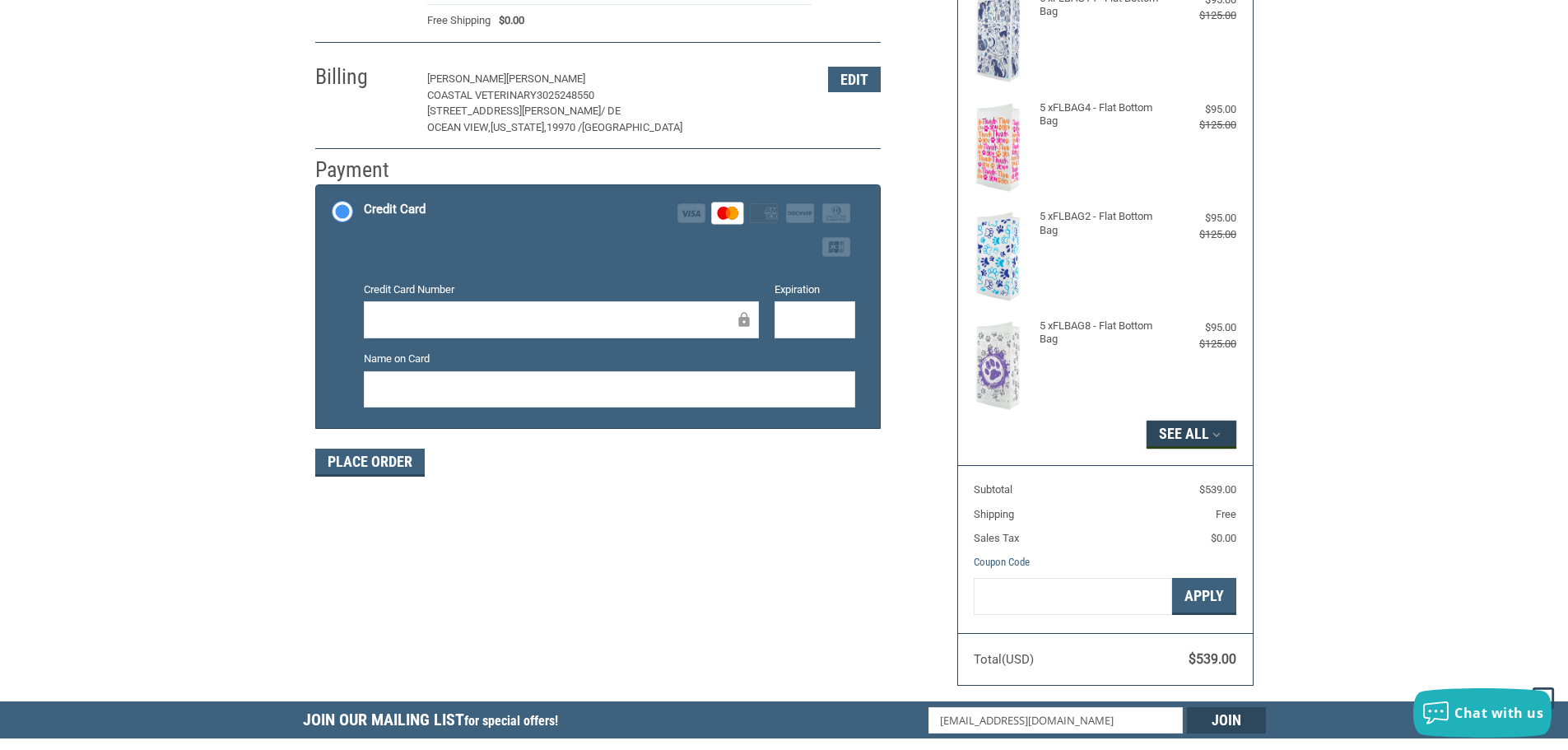
click at [1174, 433] on button "See All" at bounding box center [1190, 434] width 90 height 28
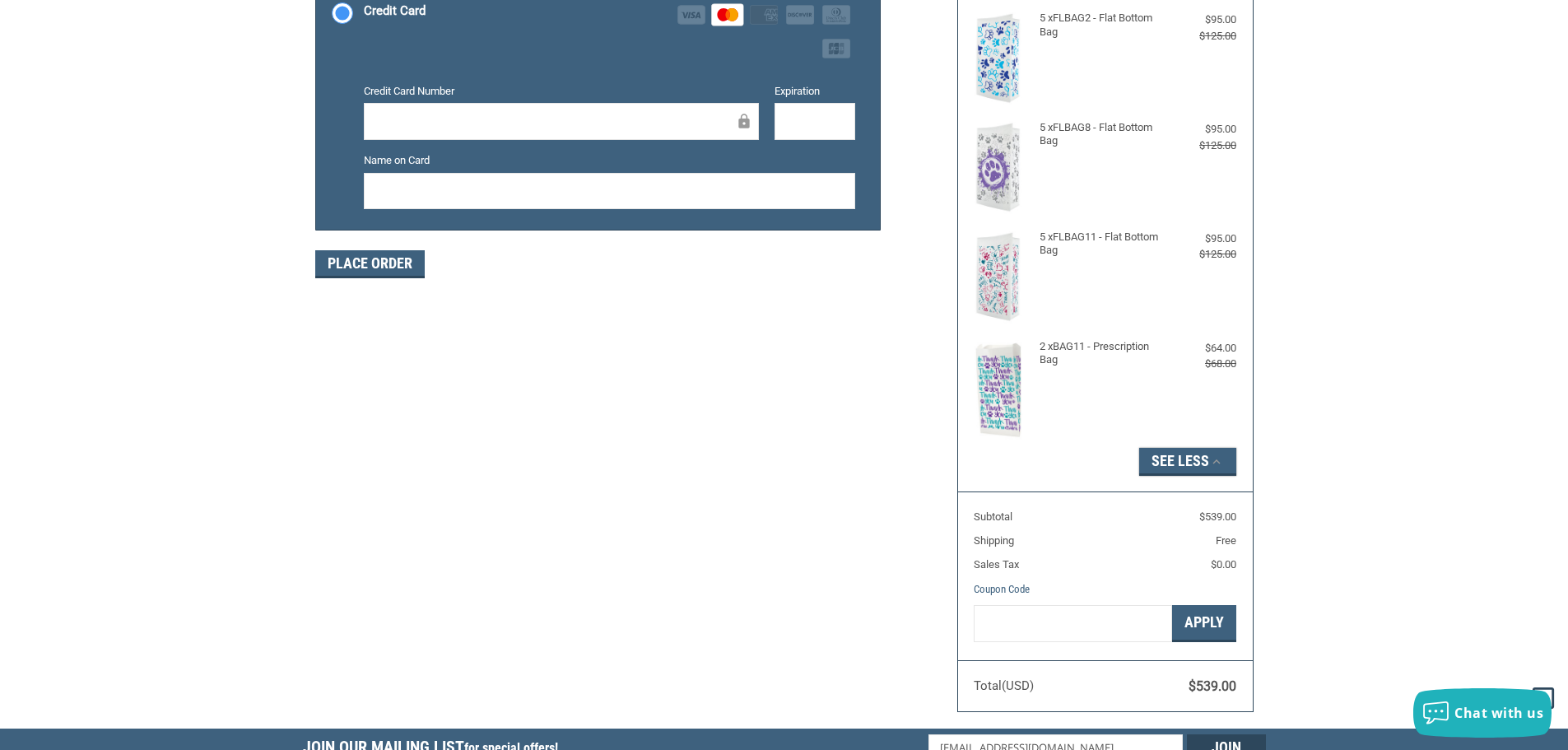
scroll to position [82, 0]
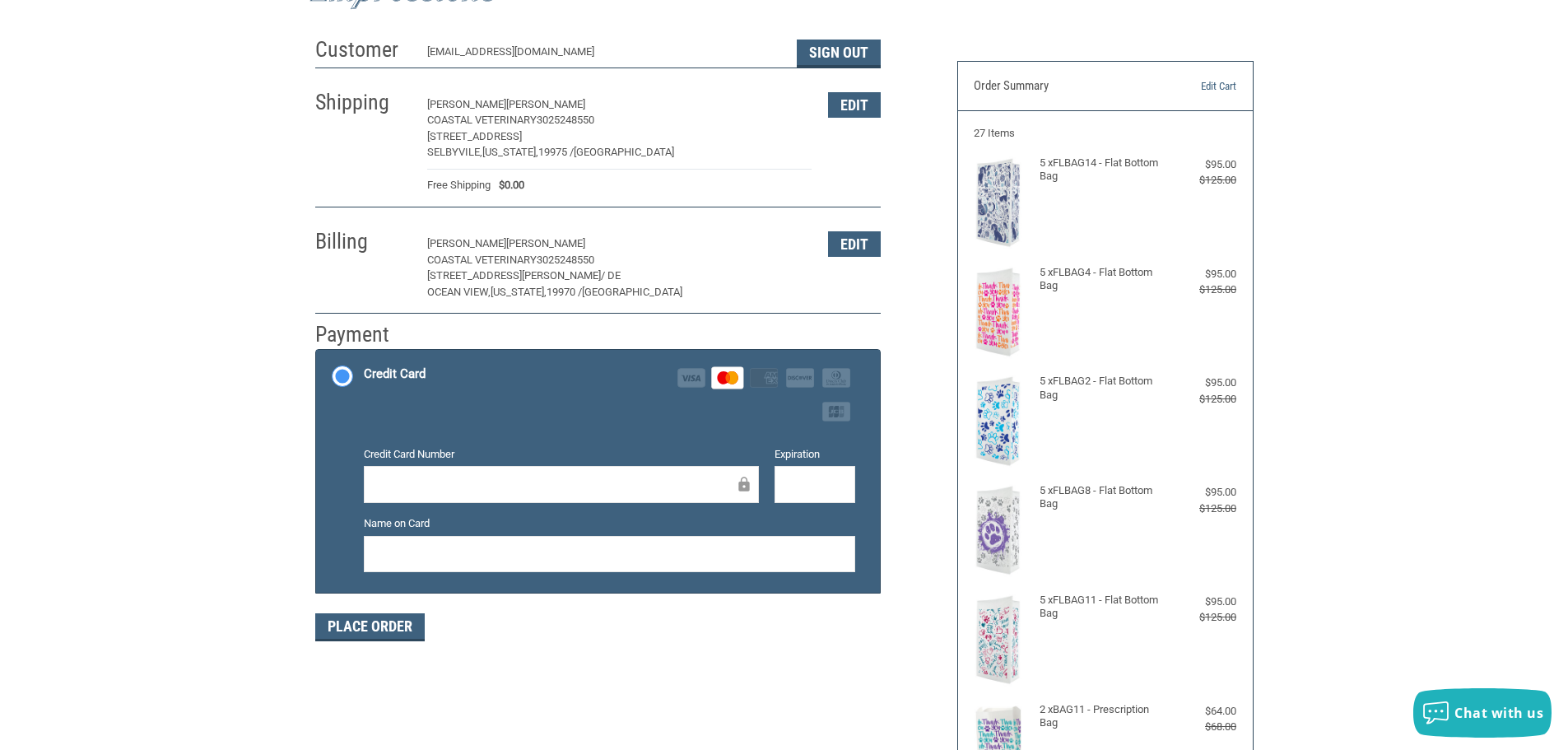
click at [814, 475] on iframe at bounding box center [815, 484] width 58 height 19
click at [344, 624] on button "Place Order" at bounding box center [369, 627] width 110 height 28
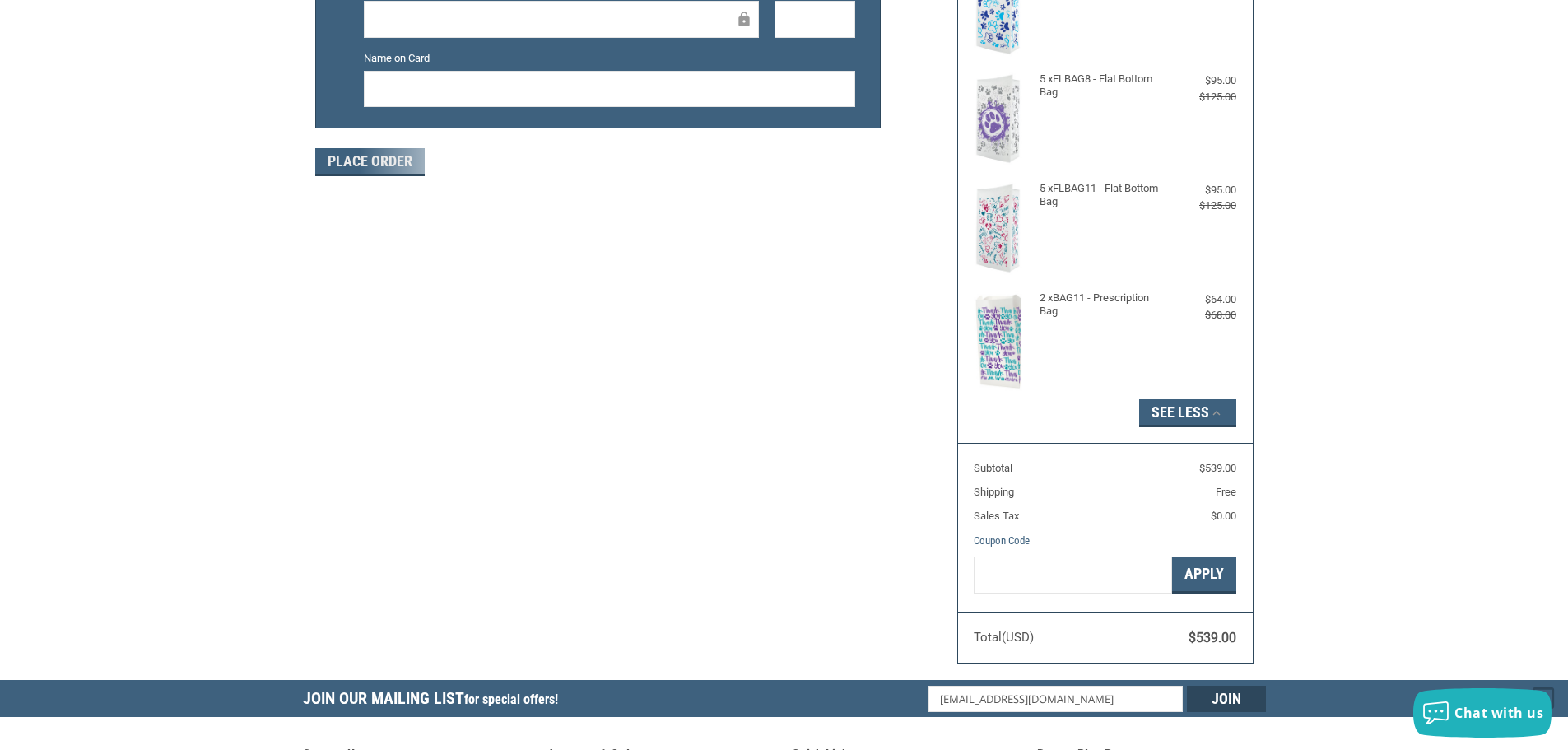
scroll to position [197, 0]
